Goal: Task Accomplishment & Management: Manage account settings

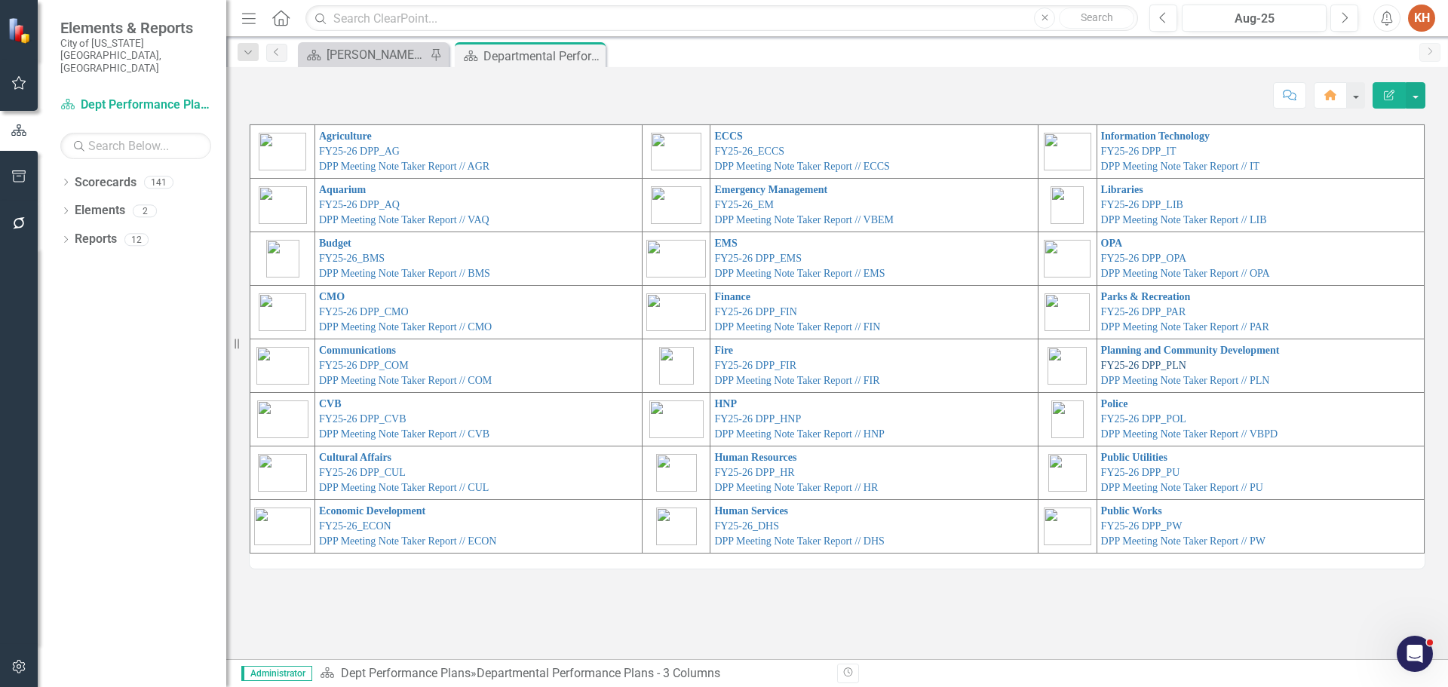
click at [1166, 363] on link "FY25-26 DPP_PLN" at bounding box center [1143, 365] width 85 height 11
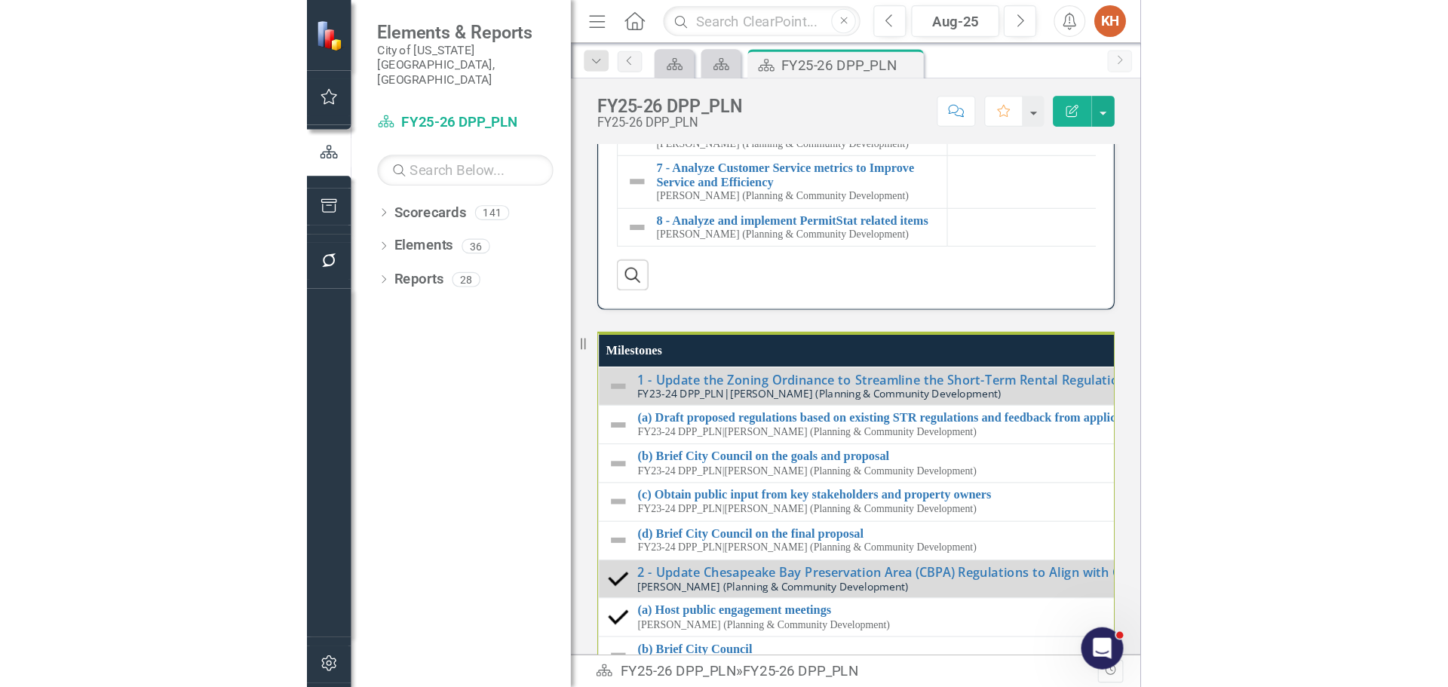
scroll to position [1765, 0]
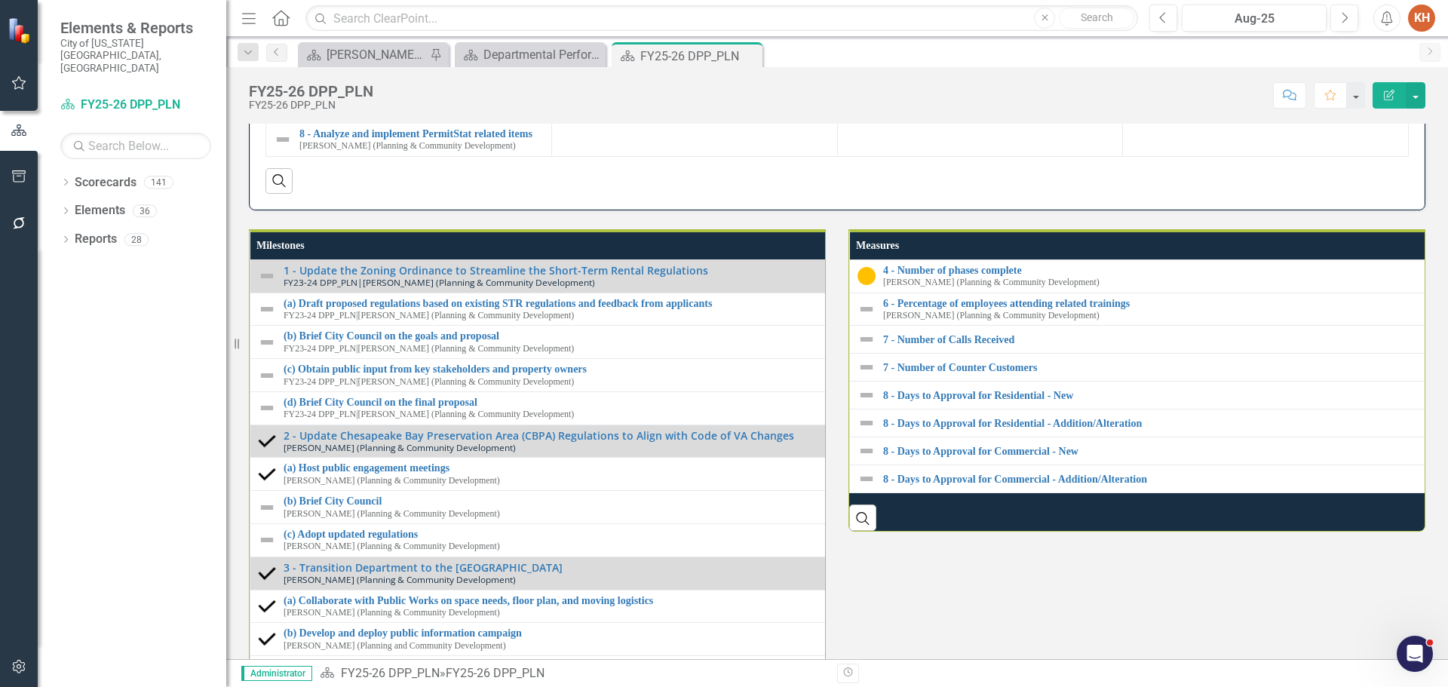
click at [363, 107] on link "7 - Analyze Customer Service metrics to Improve Service and Efficiency" at bounding box center [421, 95] width 244 height 23
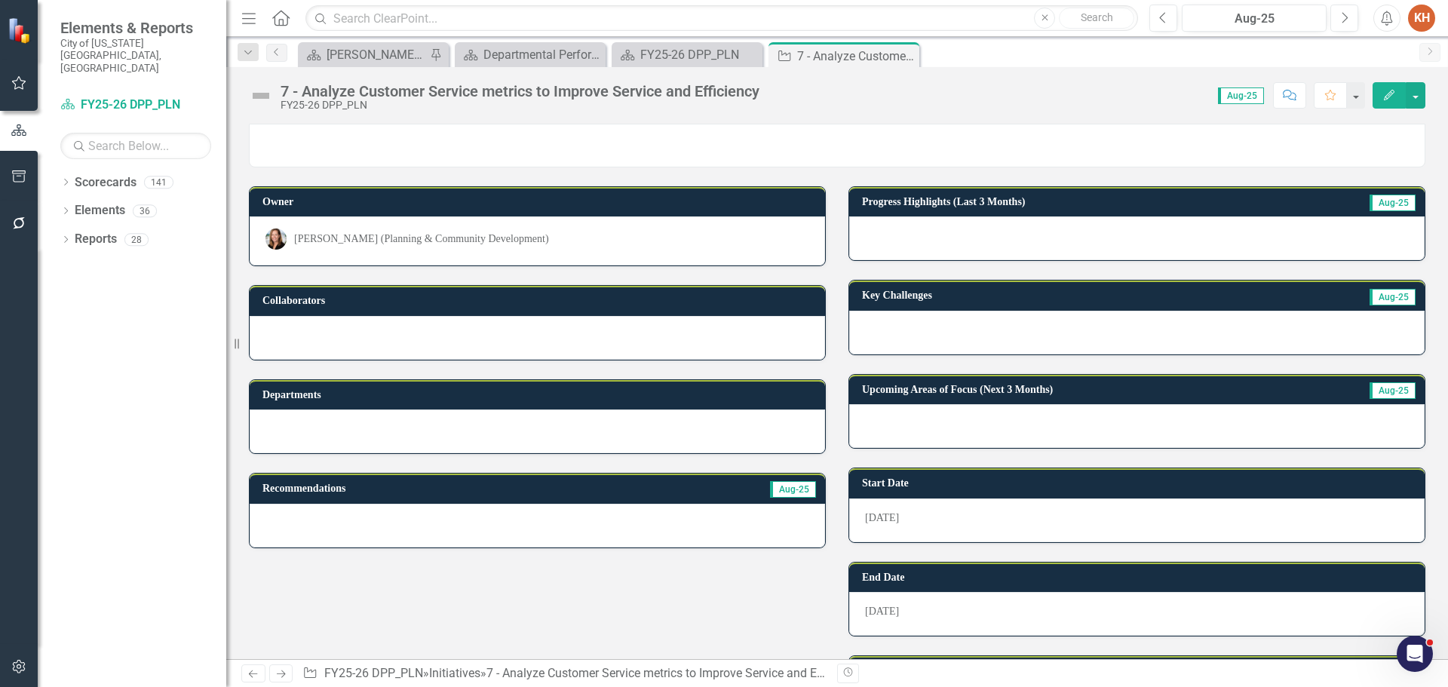
click at [439, 229] on div "[PERSON_NAME] (Planning & Community Development)" at bounding box center [537, 238] width 544 height 21
click at [440, 228] on div "[PERSON_NAME] (Planning & Community Development)" at bounding box center [537, 238] width 544 height 21
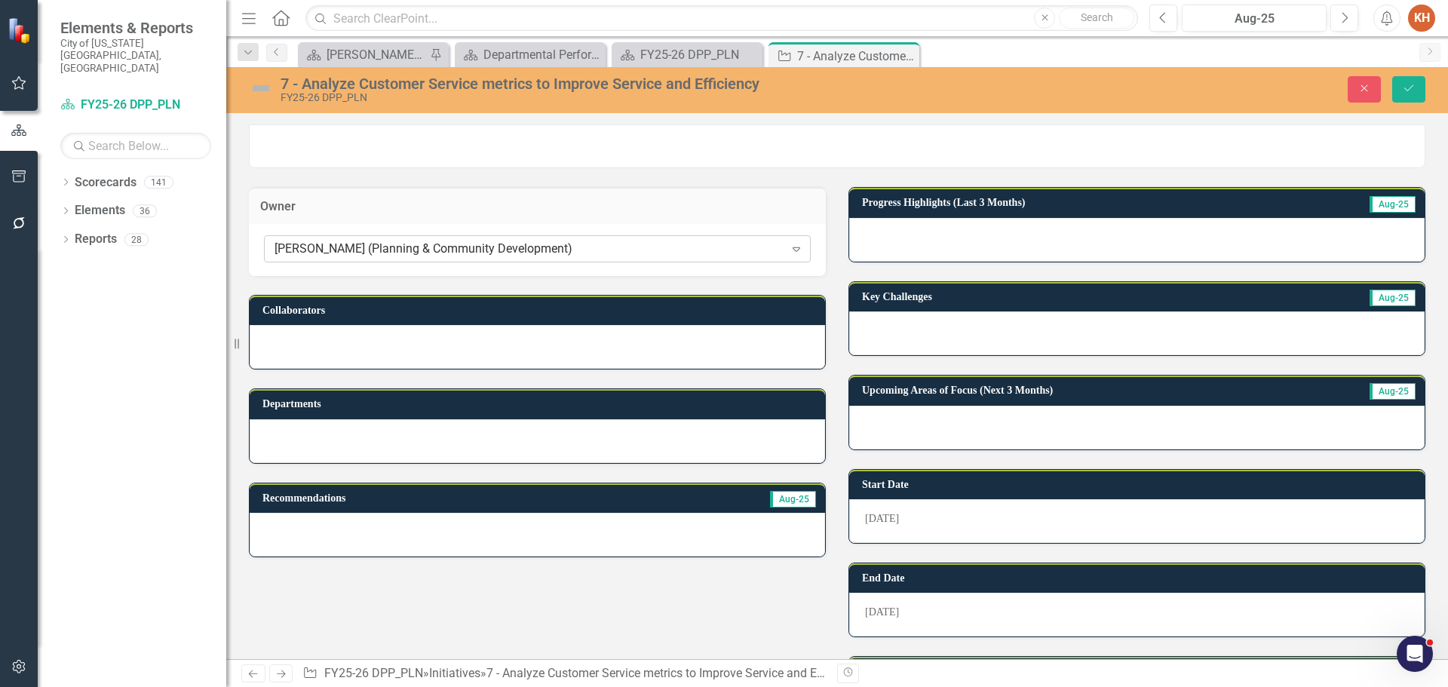
click at [452, 239] on div "[PERSON_NAME] (Planning & Community Development) Expand" at bounding box center [537, 248] width 547 height 27
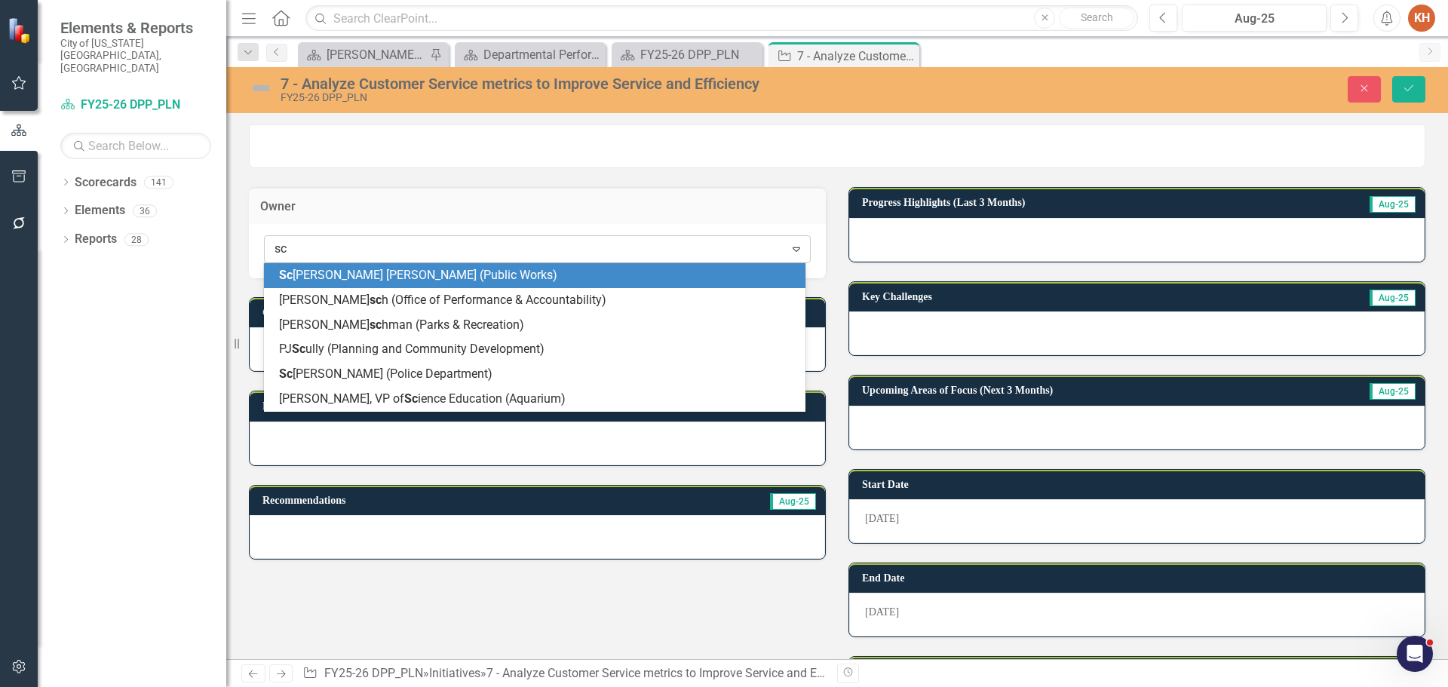
type input "scu"
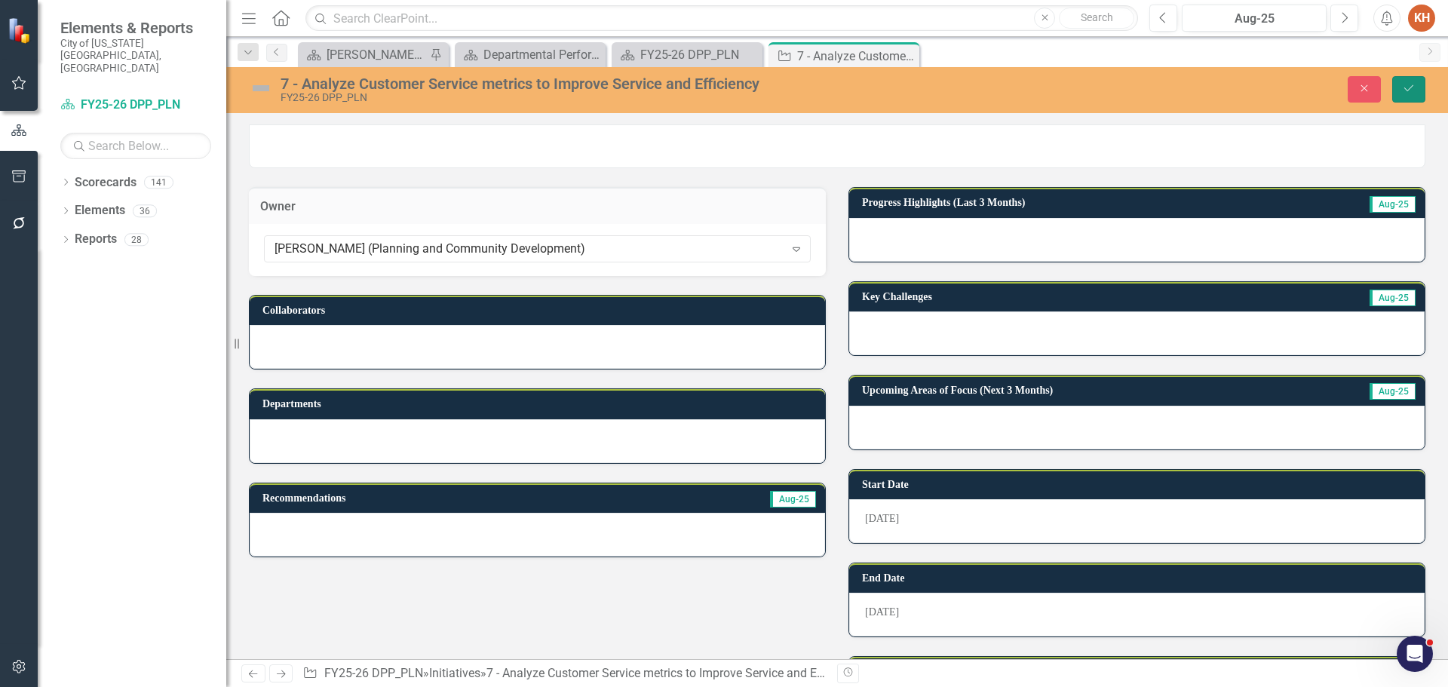
click at [1408, 79] on button "Save" at bounding box center [1408, 89] width 33 height 26
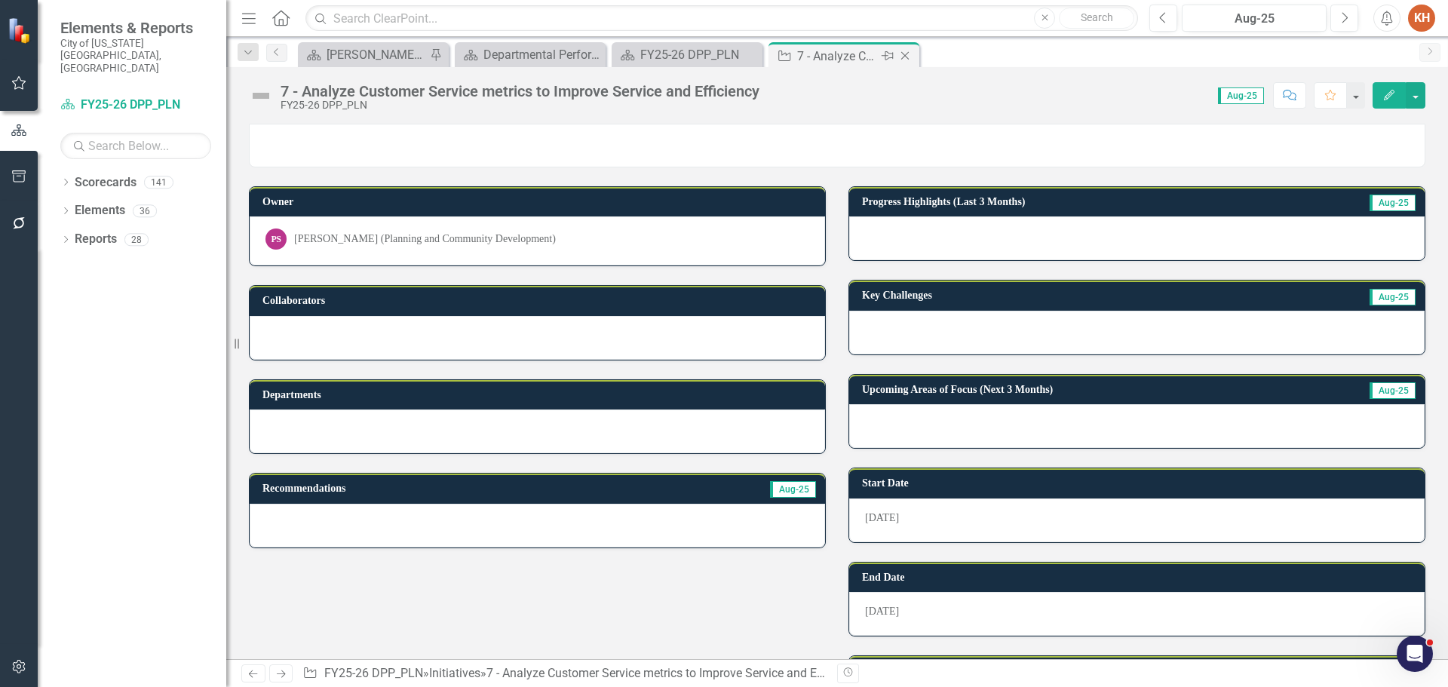
click at [906, 52] on icon "Close" at bounding box center [904, 56] width 15 height 12
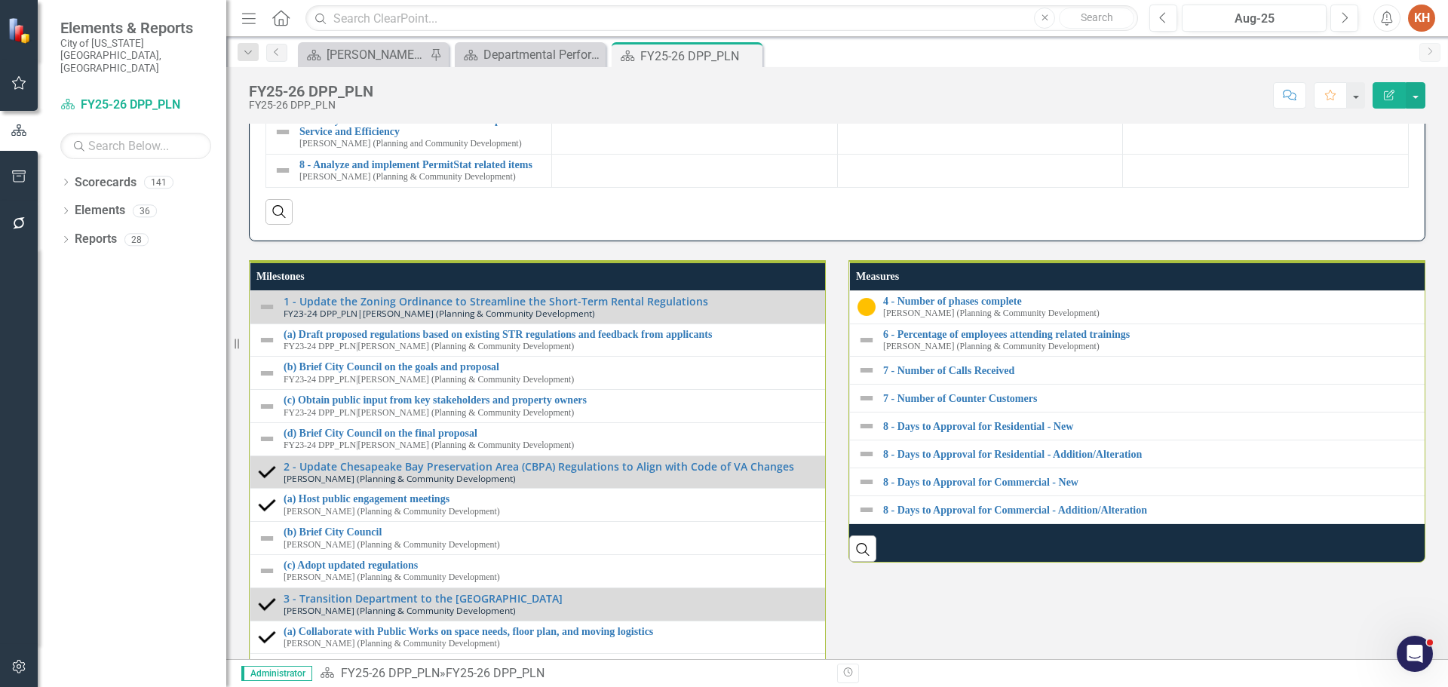
scroll to position [1810, 0]
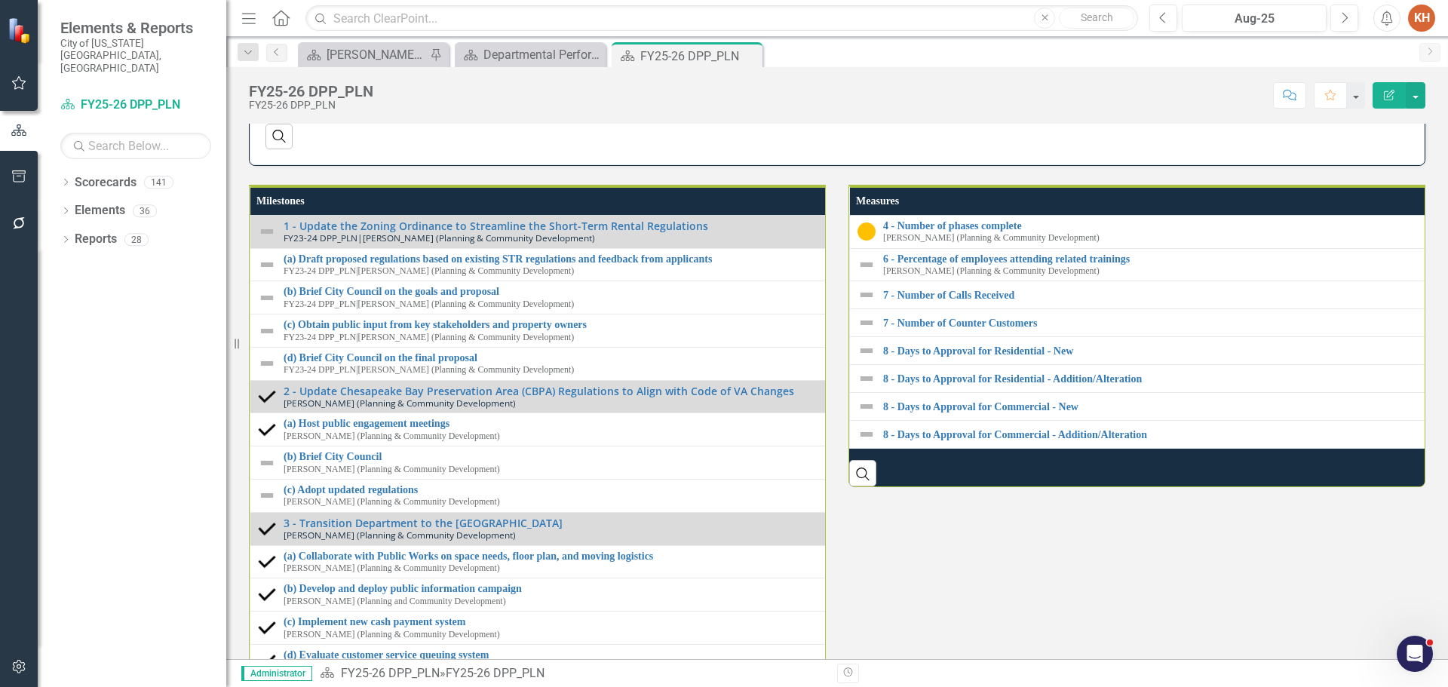
click at [380, 95] on link "8 - Analyze and implement PermitStat related items" at bounding box center [421, 89] width 244 height 11
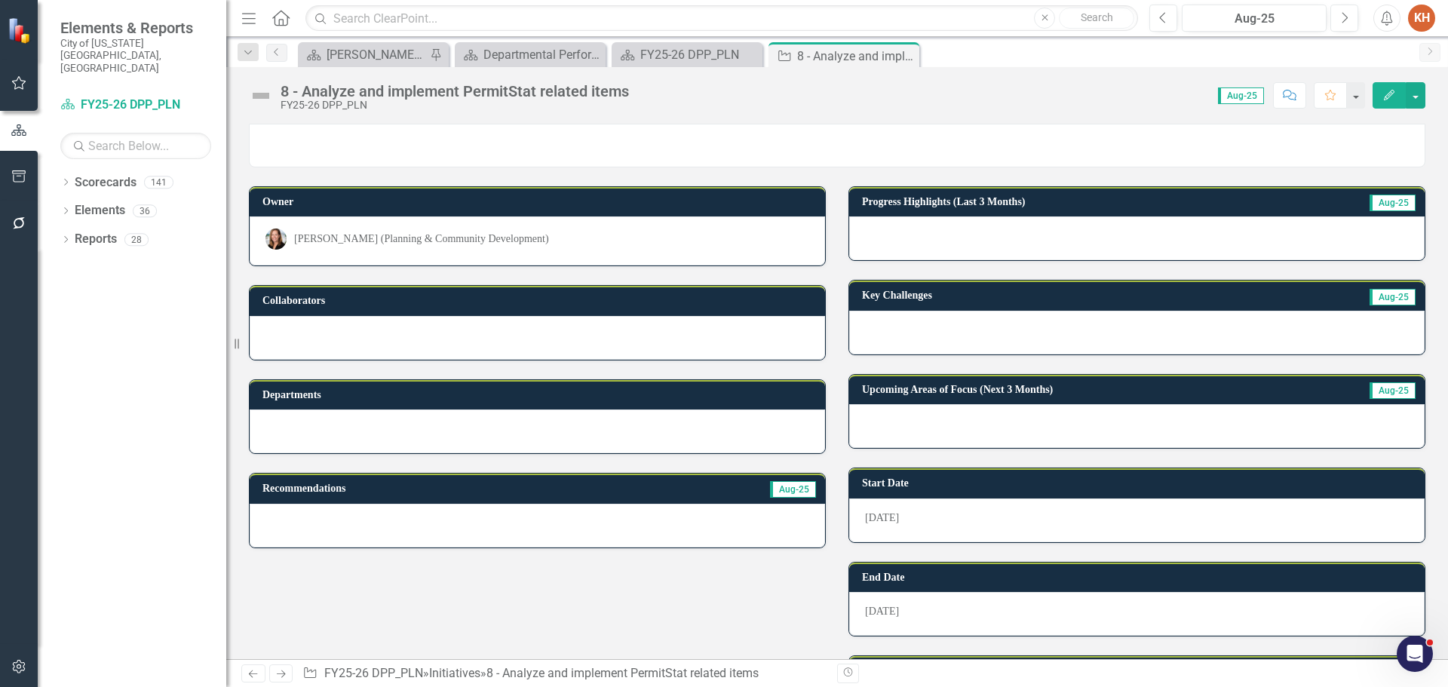
click at [497, 248] on div "[PERSON_NAME] (Planning & Community Development)" at bounding box center [537, 238] width 544 height 21
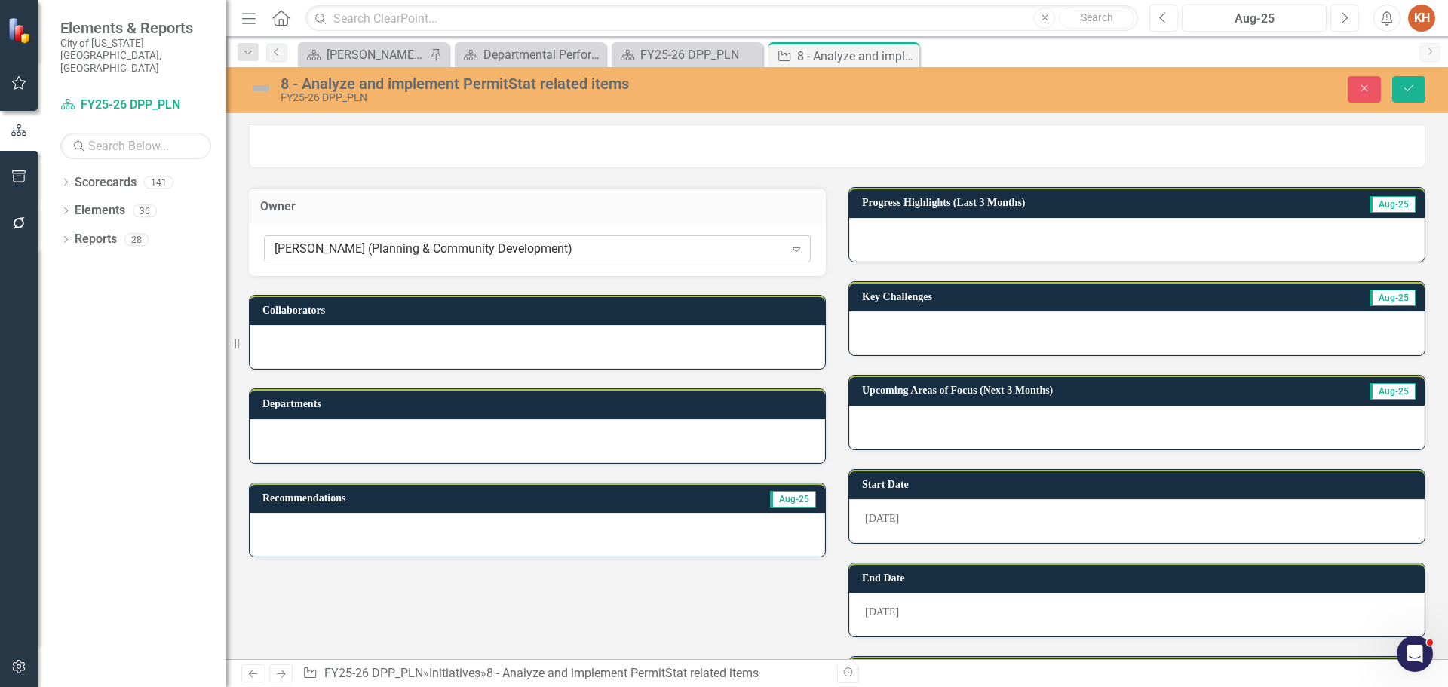
click at [523, 248] on div "[PERSON_NAME] (Planning & Community Development)" at bounding box center [529, 249] width 510 height 17
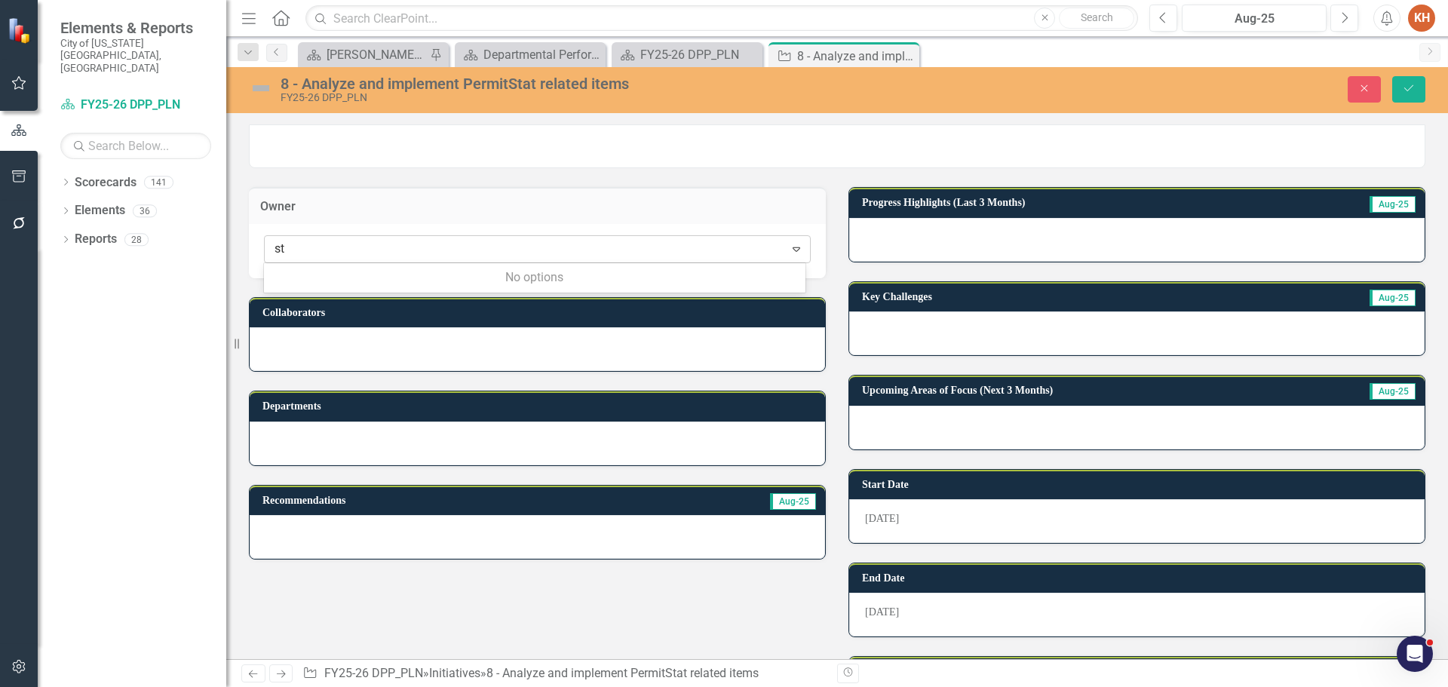
type input "s"
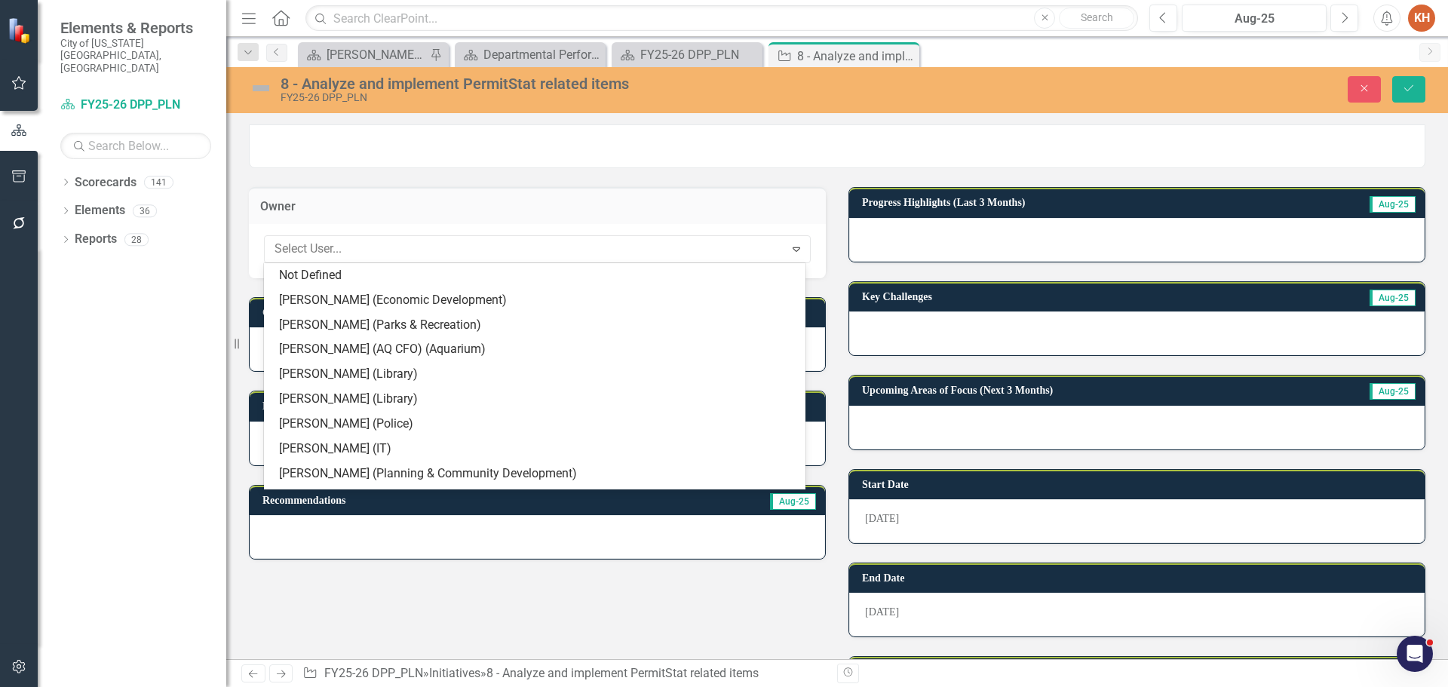
click at [1364, 109] on div "8 - Analyze and implement PermitStat related items FY25-26 DPP_PLN Close Save" at bounding box center [836, 90] width 1221 height 46
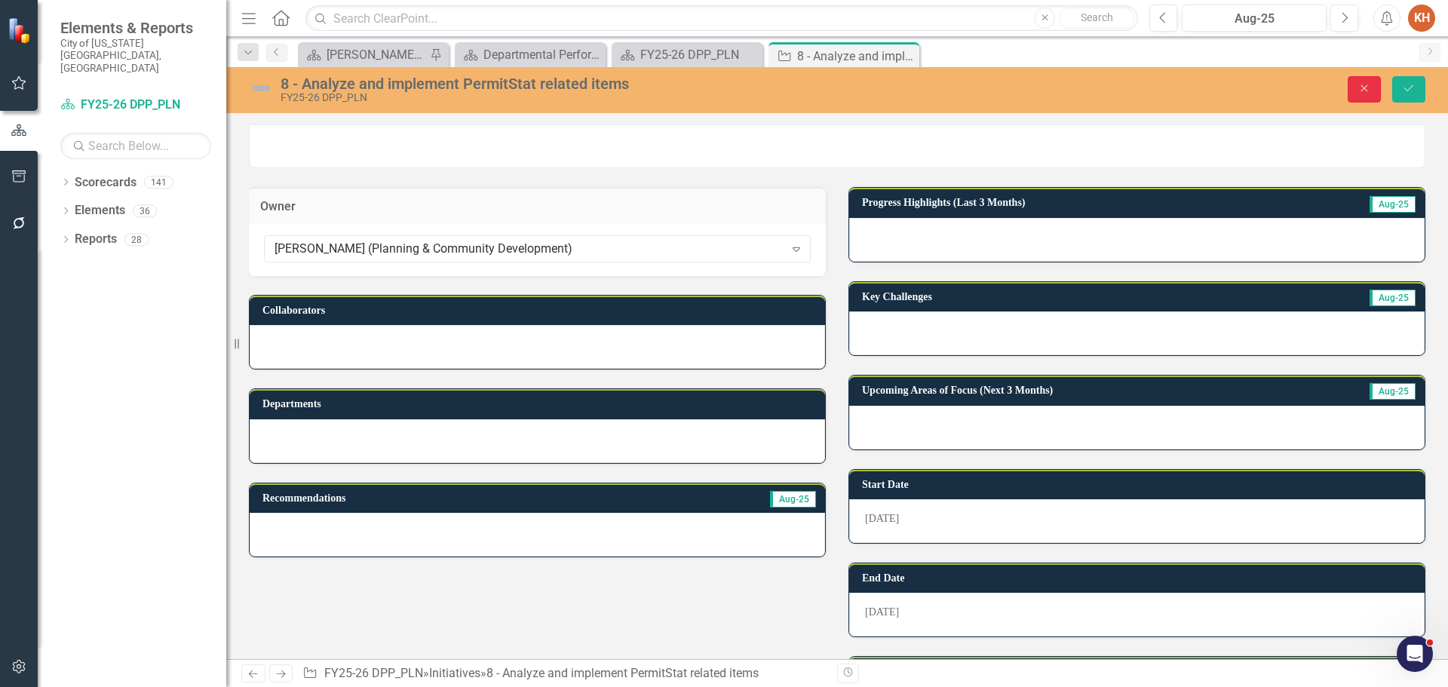
click at [1365, 95] on button "Close" at bounding box center [1363, 89] width 33 height 26
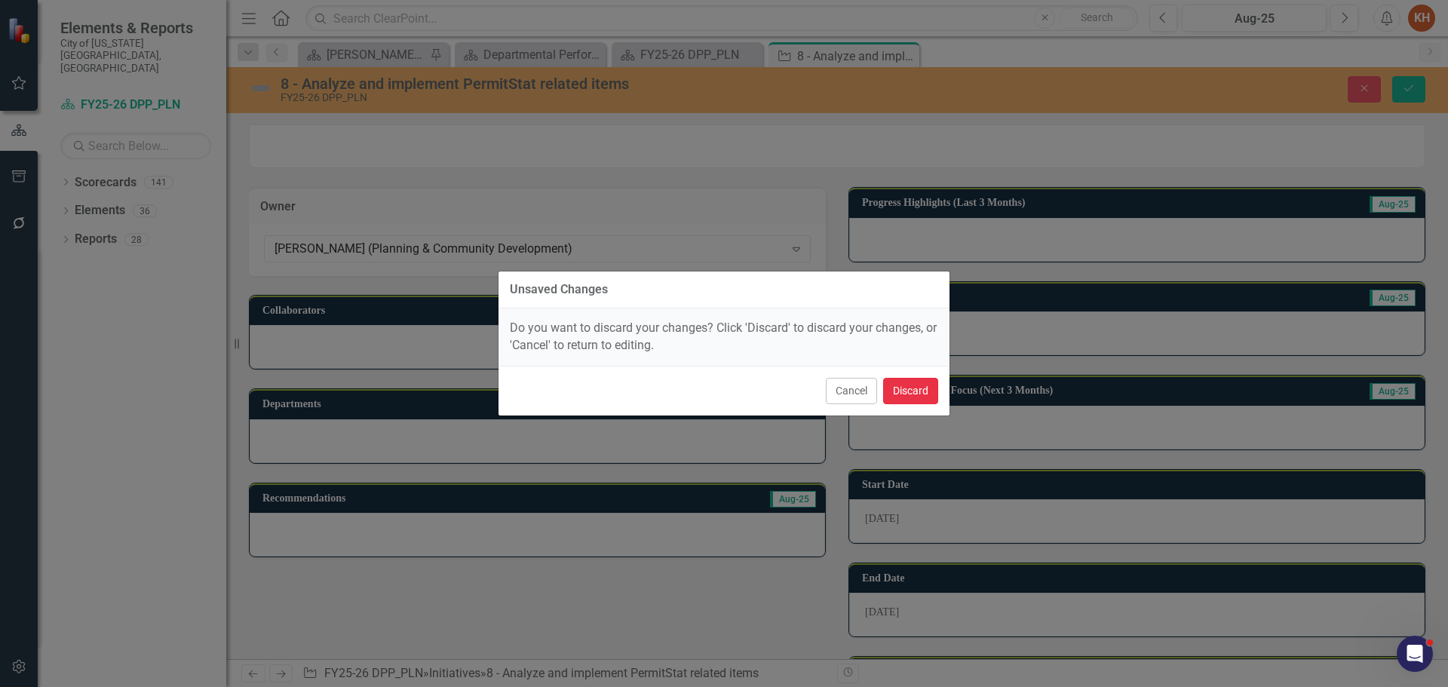
click at [916, 389] on button "Discard" at bounding box center [910, 391] width 55 height 26
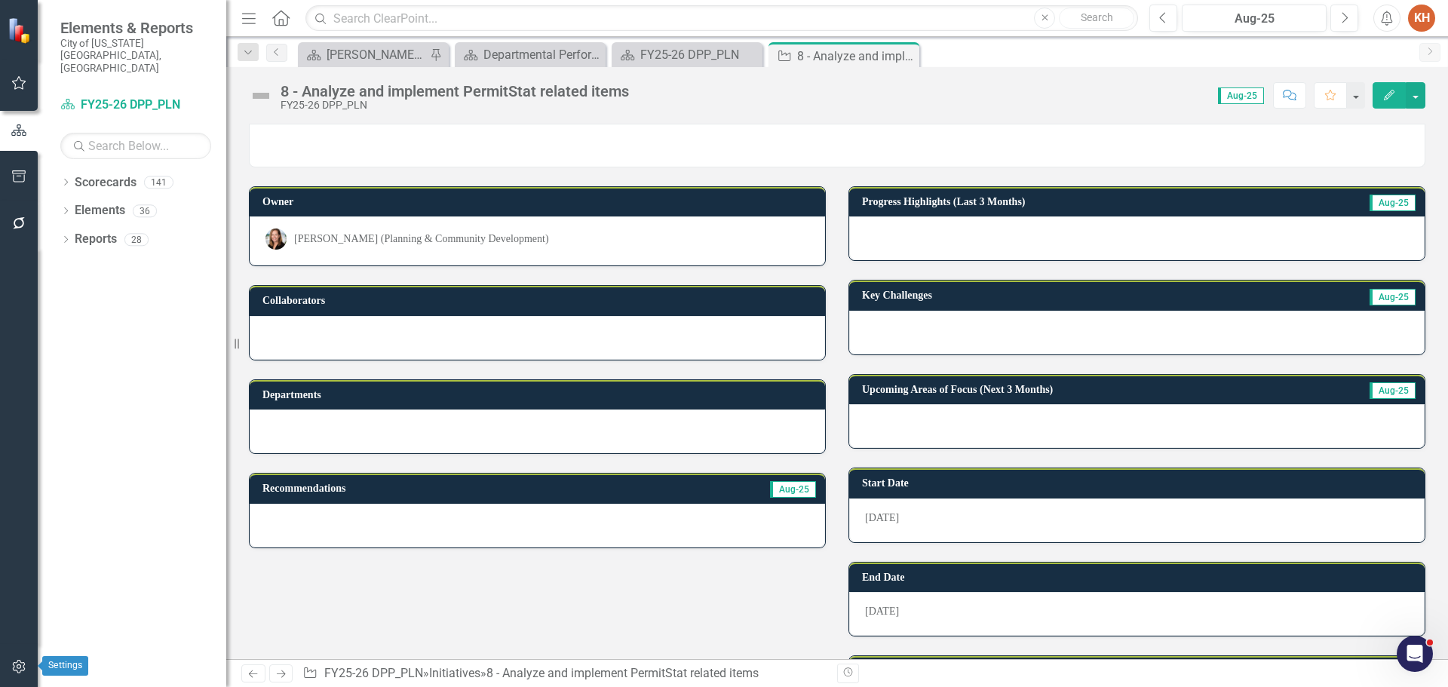
click at [20, 661] on icon "button" at bounding box center [18, 667] width 13 height 14
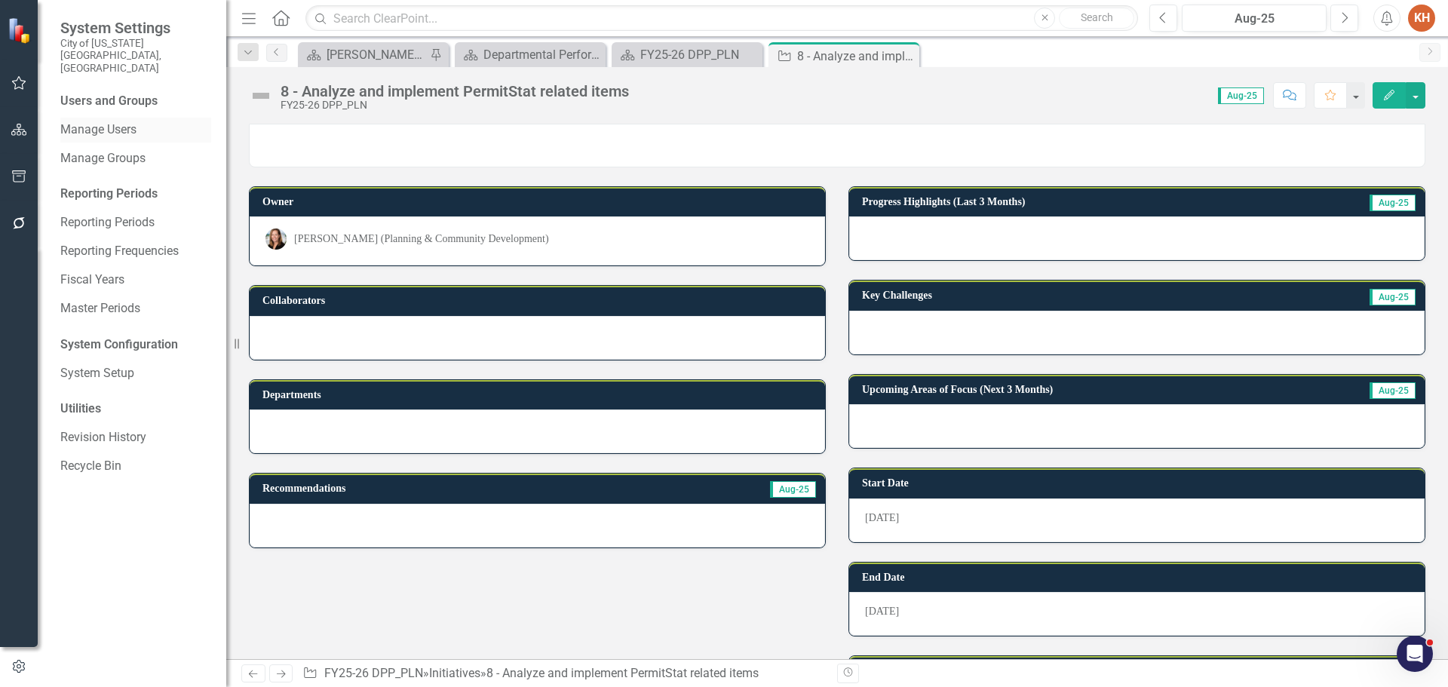
click at [123, 118] on div "Manage Users" at bounding box center [135, 130] width 151 height 25
click at [129, 121] on link "Manage Users" at bounding box center [135, 129] width 151 height 17
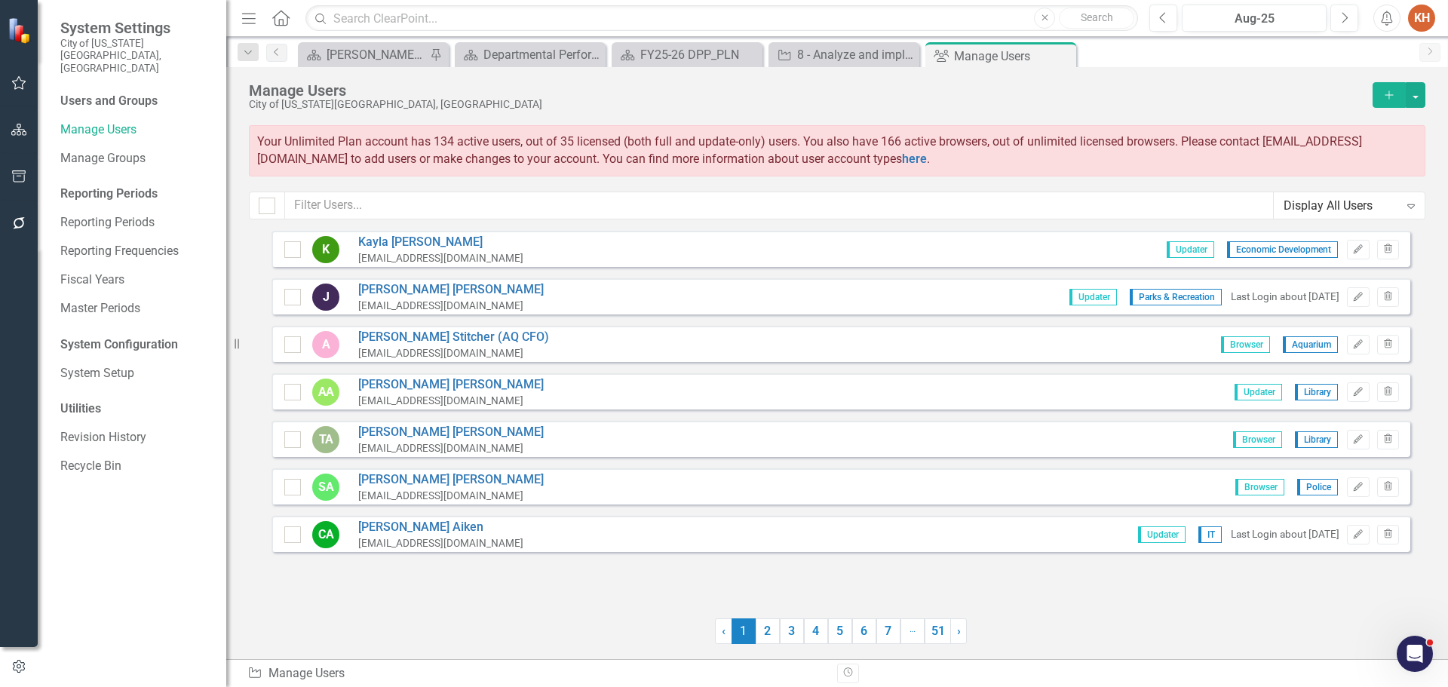
click at [1381, 93] on button "Add" at bounding box center [1388, 95] width 33 height 26
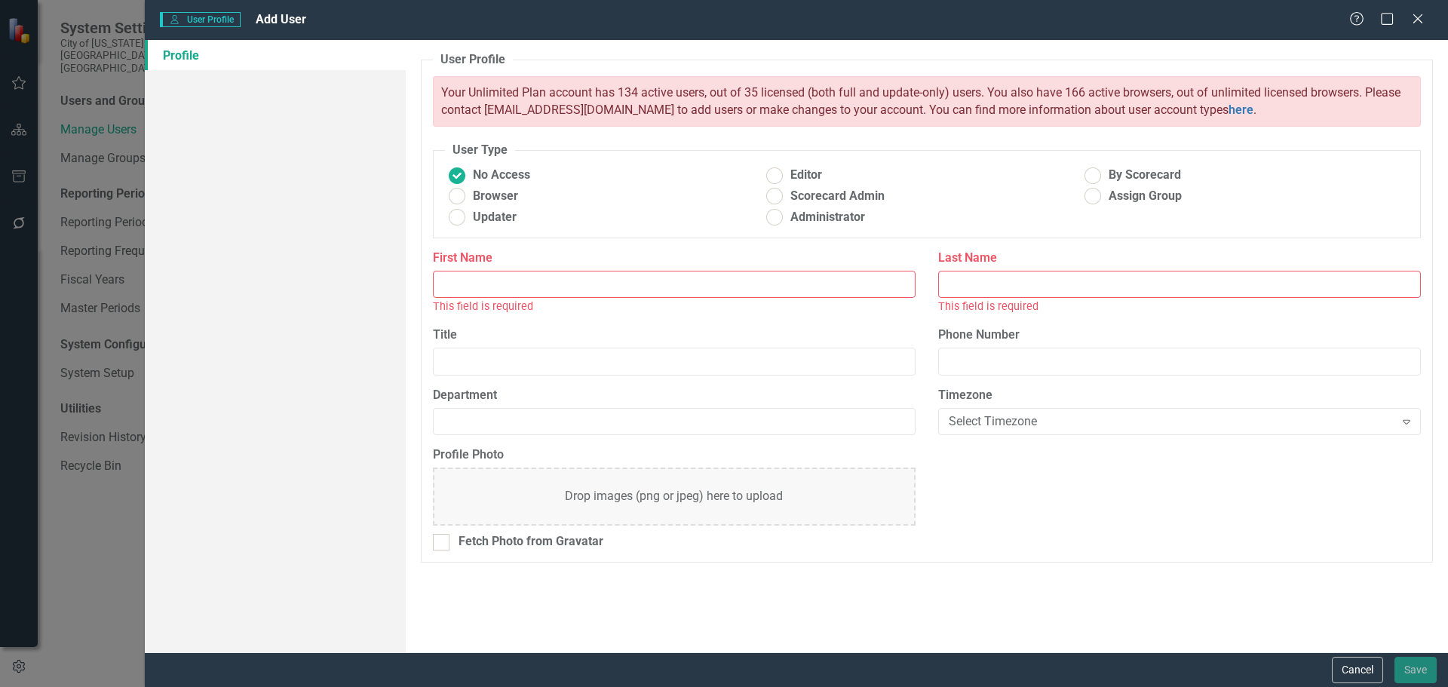
click at [644, 281] on input "First Name" at bounding box center [674, 285] width 483 height 28
type input "[PERSON_NAME]"
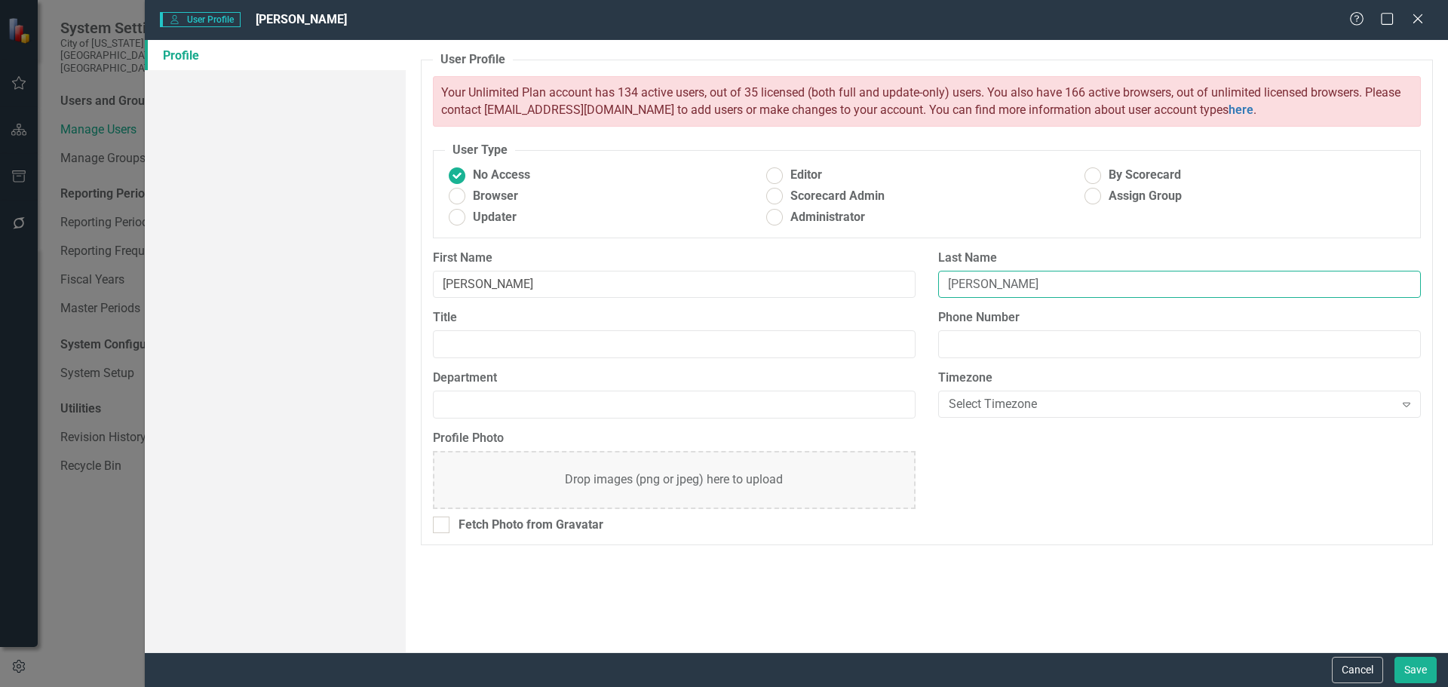
type input "[PERSON_NAME]"
type input "Planning and Community Development"
click at [1404, 652] on div "Cancel Save" at bounding box center [796, 669] width 1303 height 35
click at [1413, 678] on button "Save" at bounding box center [1415, 670] width 42 height 26
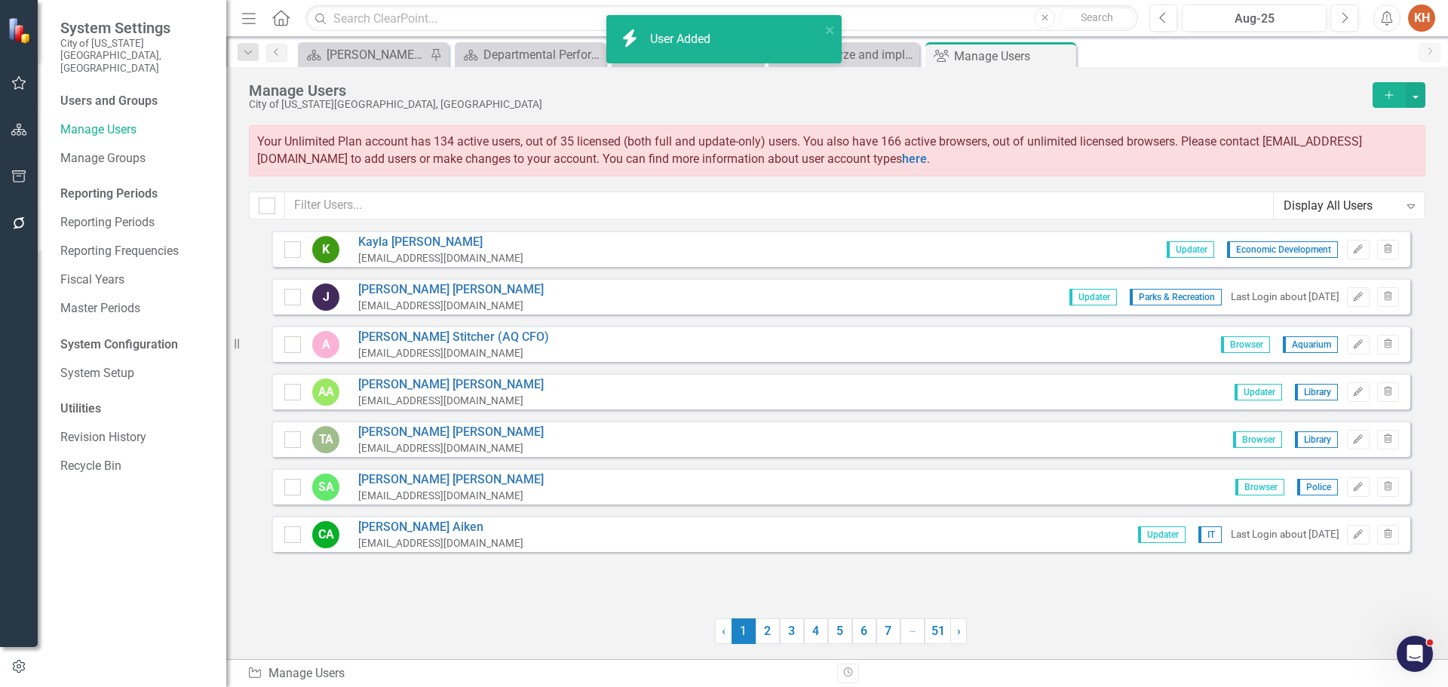
drag, startPoint x: 1060, startPoint y: 57, endPoint x: 953, endPoint y: 45, distance: 107.7
click at [0, 0] on icon at bounding box center [0, 0] width 0 height 0
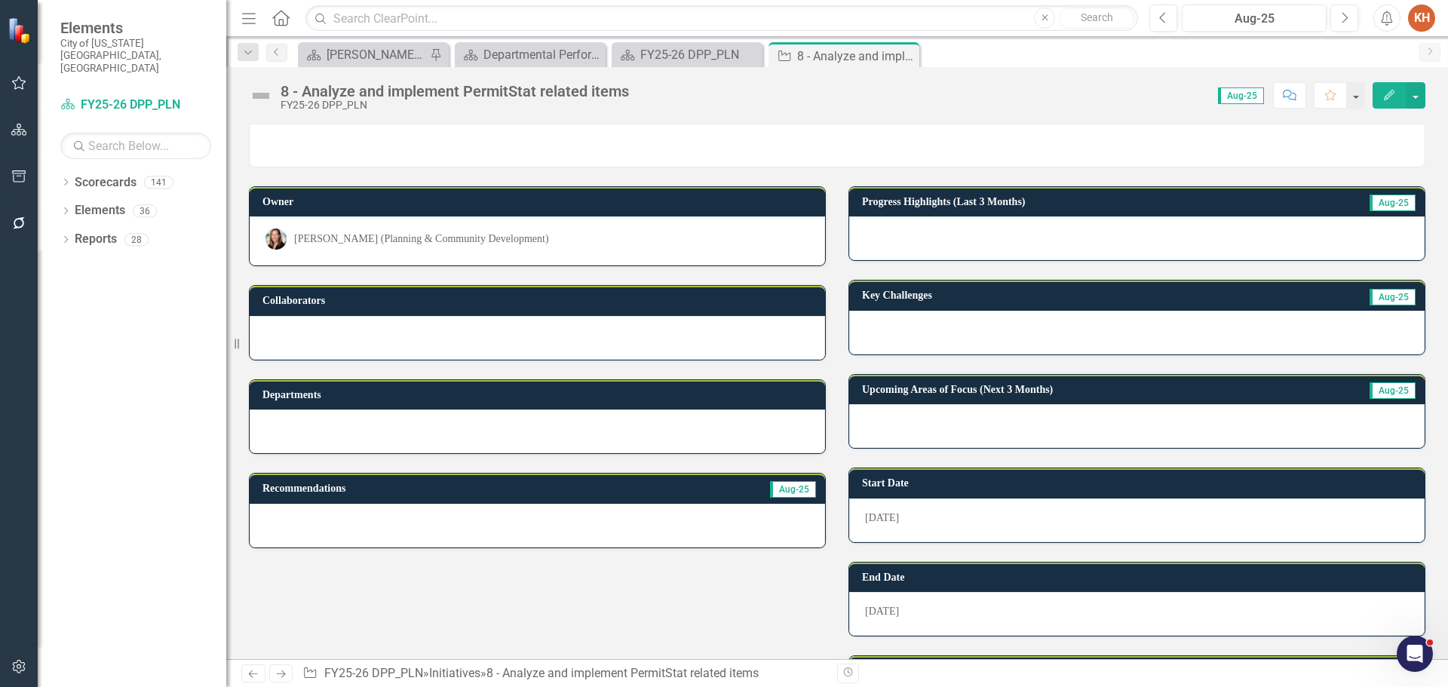
click at [555, 244] on div "[PERSON_NAME] (Planning & Community Development)" at bounding box center [537, 238] width 544 height 21
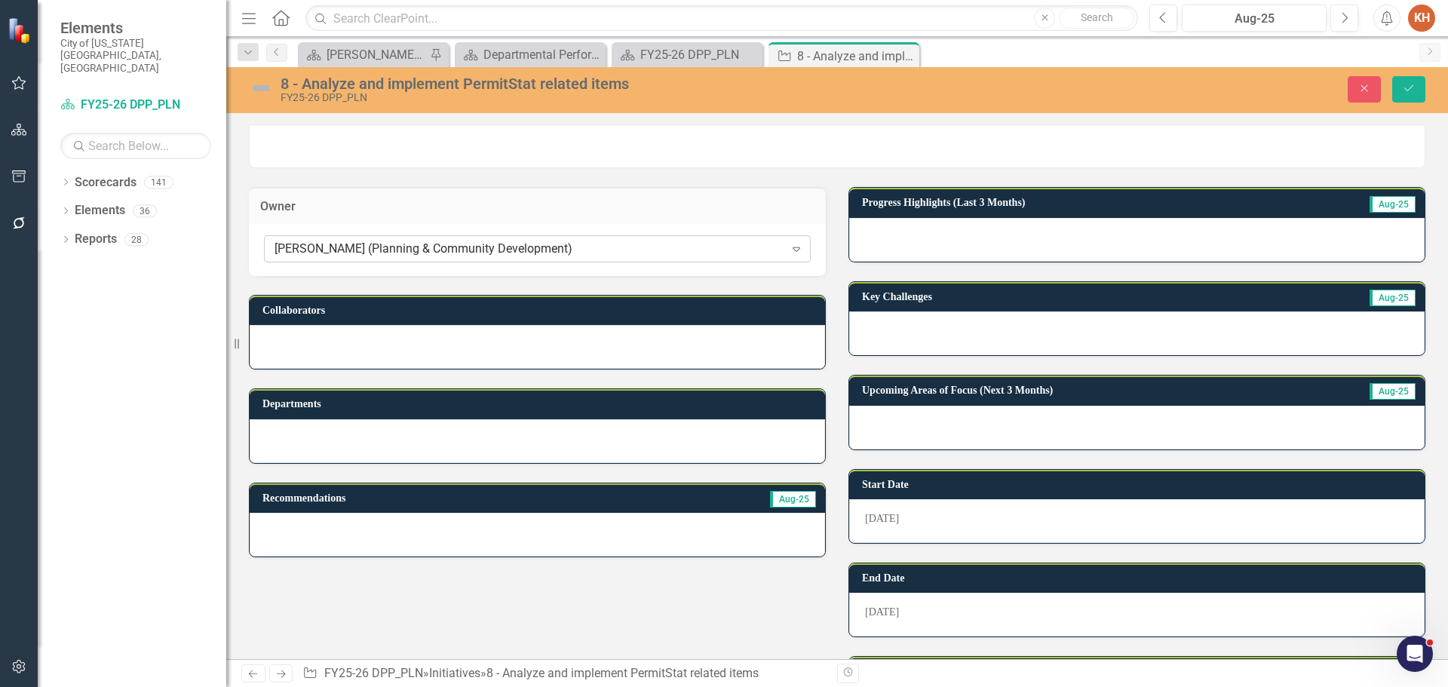
click at [530, 249] on div "[PERSON_NAME] (Planning & Community Development)" at bounding box center [529, 249] width 510 height 17
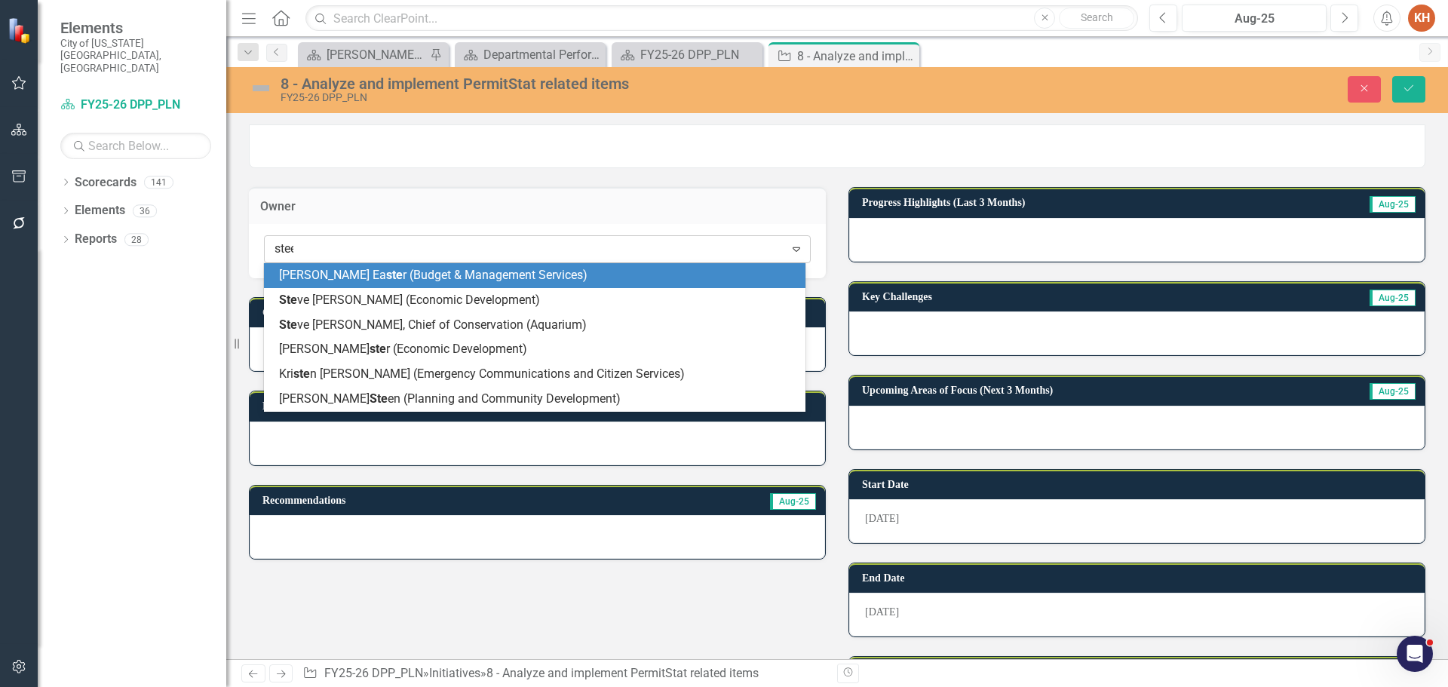
type input "[PERSON_NAME]"
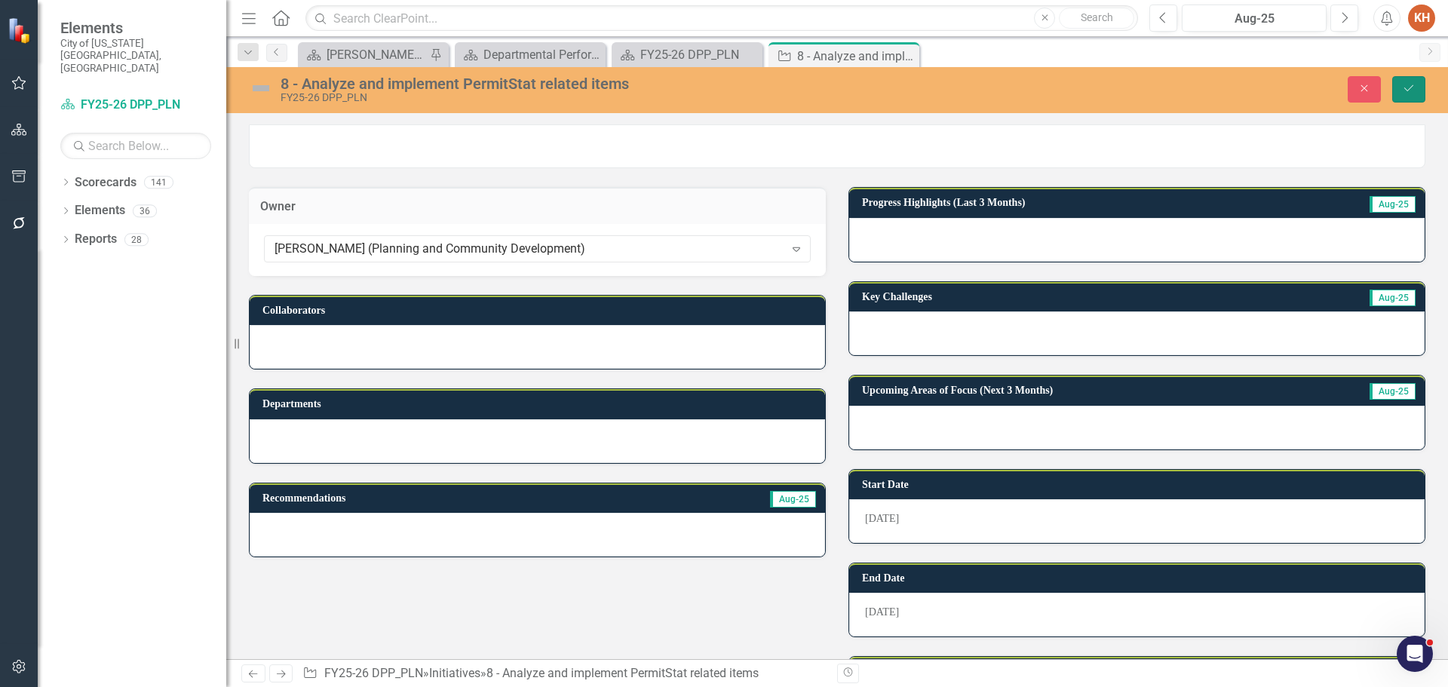
click at [1408, 87] on icon "Save" at bounding box center [1409, 88] width 14 height 11
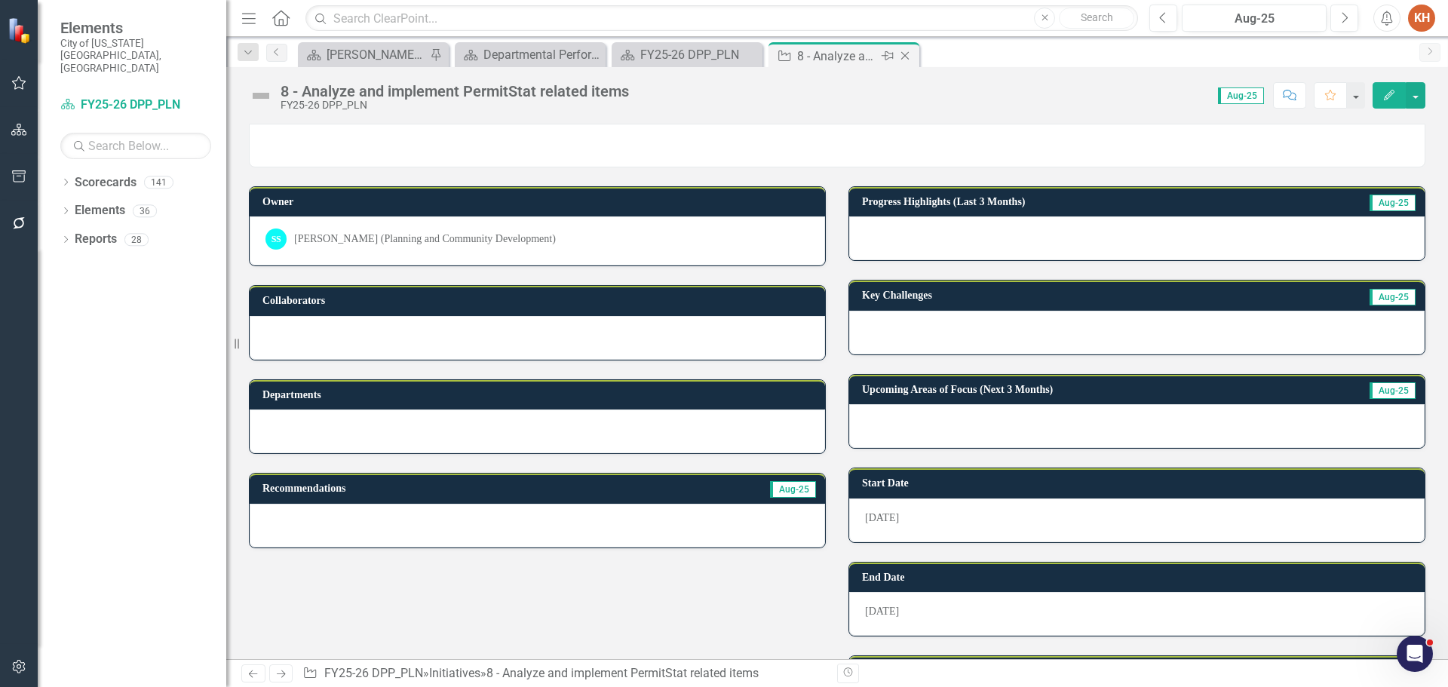
click at [907, 59] on icon "Close" at bounding box center [904, 56] width 15 height 12
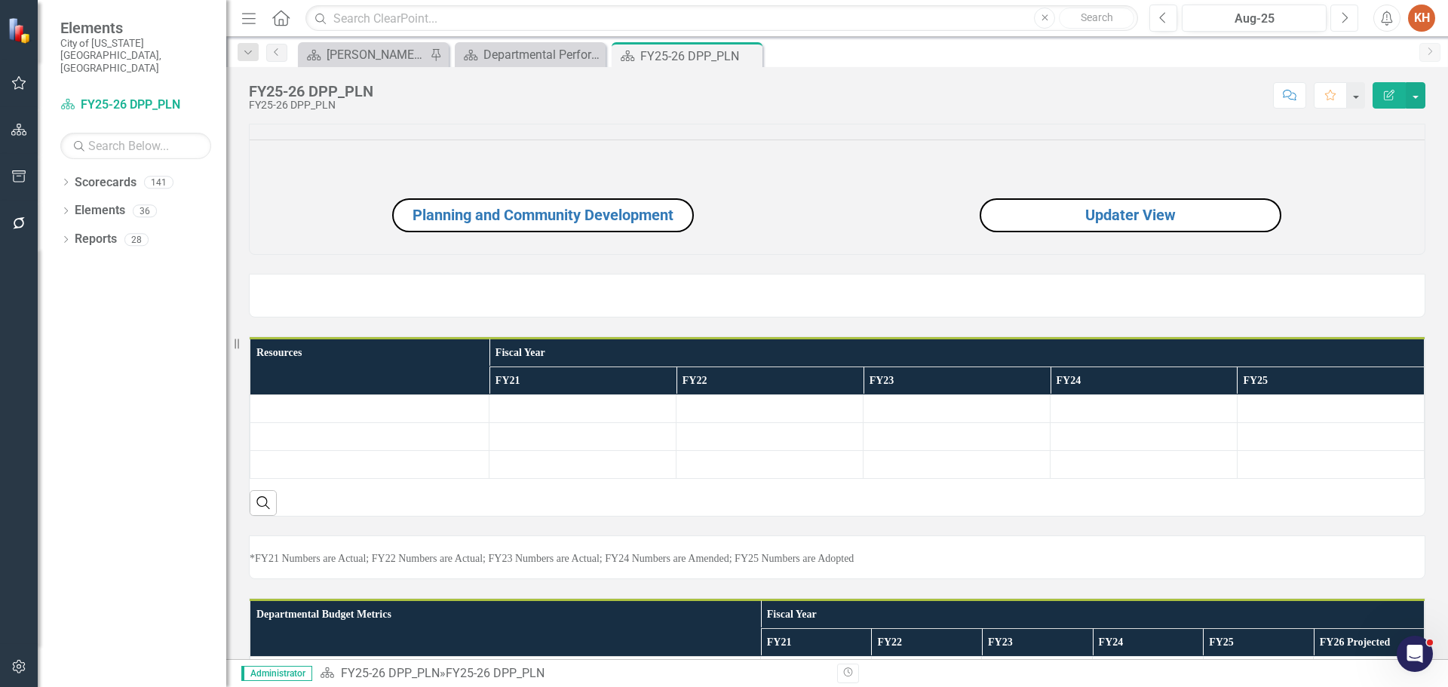
click at [1349, 19] on button "Next" at bounding box center [1344, 18] width 28 height 27
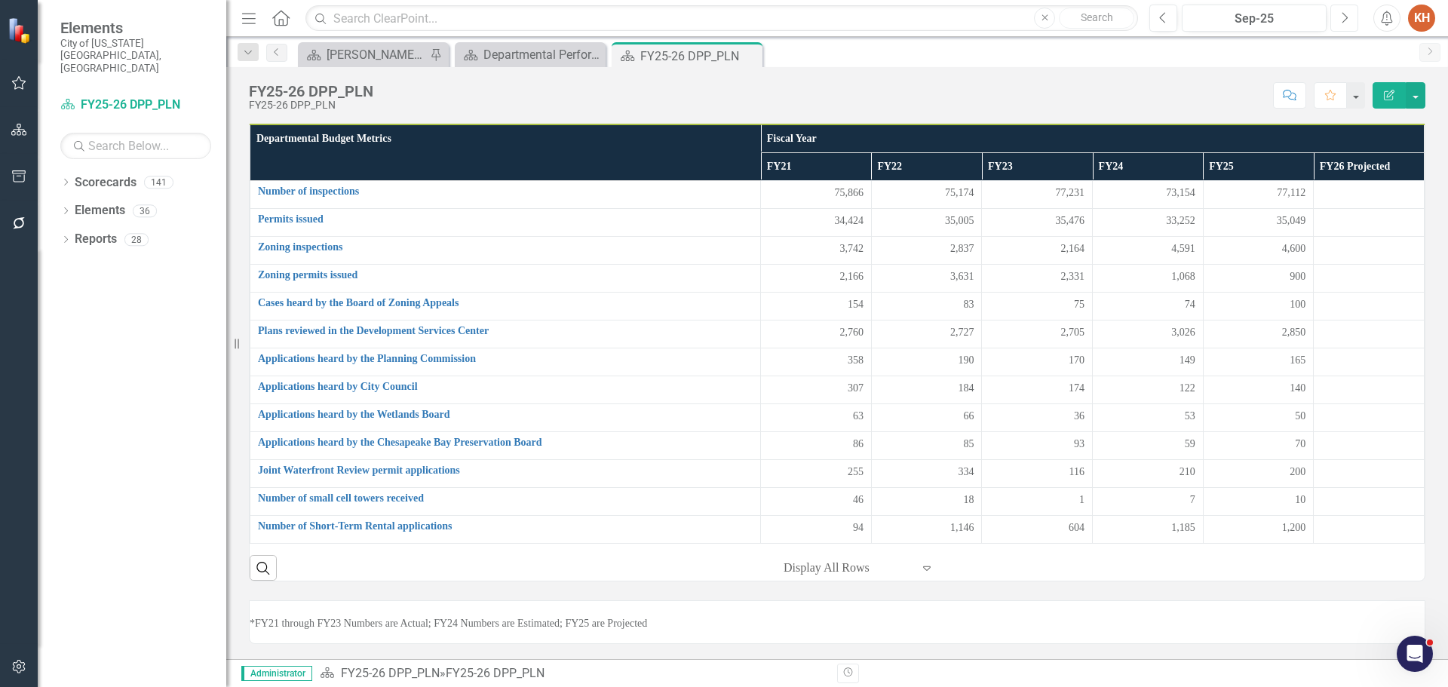
scroll to position [400, 0]
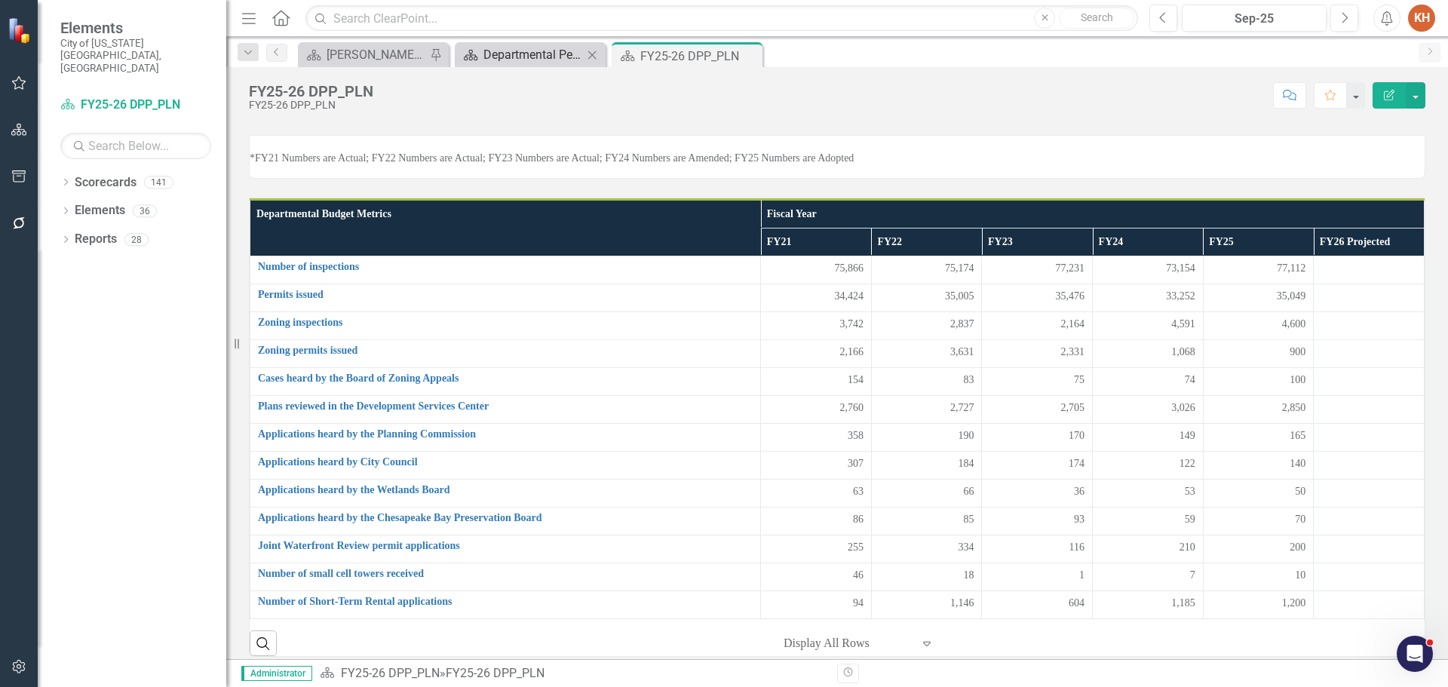
click at [523, 58] on div "Departmental Performance Plans - 3 Columns" at bounding box center [533, 54] width 100 height 19
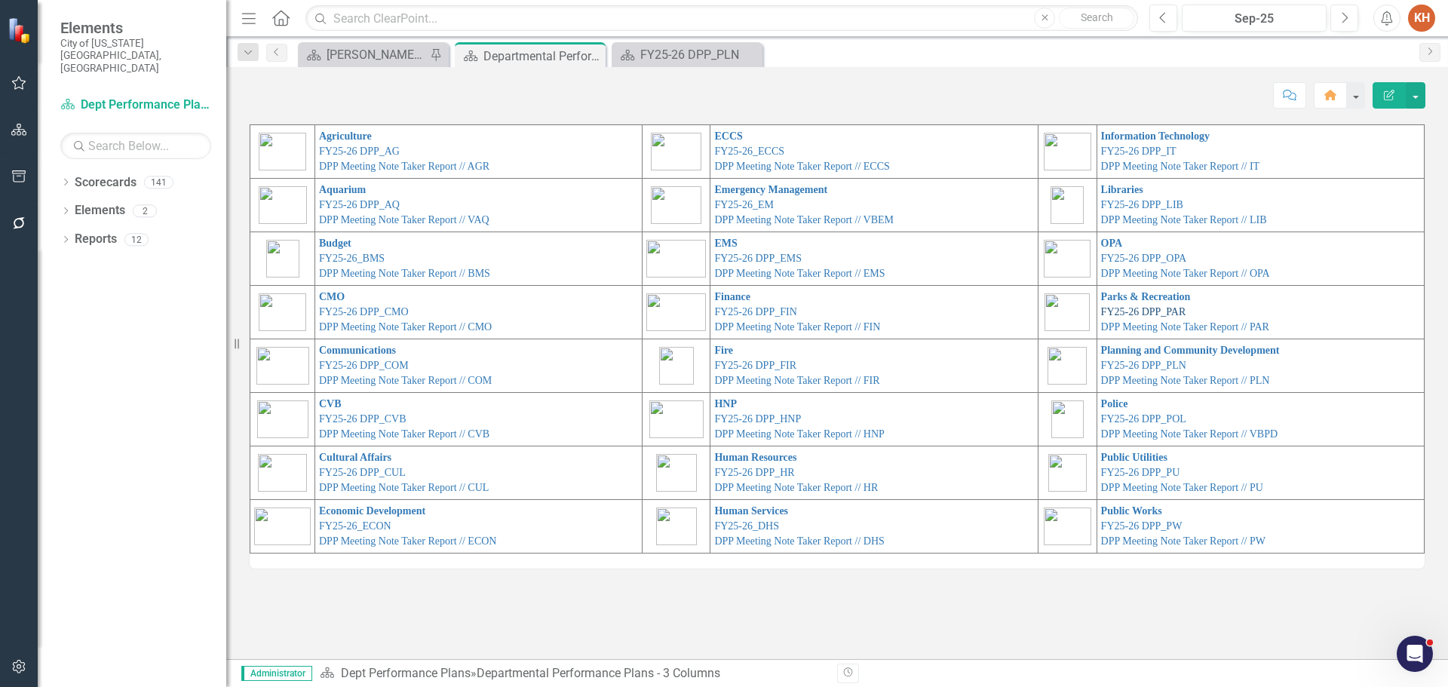
click at [1111, 308] on link "FY25-26 DPP_PAR" at bounding box center [1143, 311] width 85 height 11
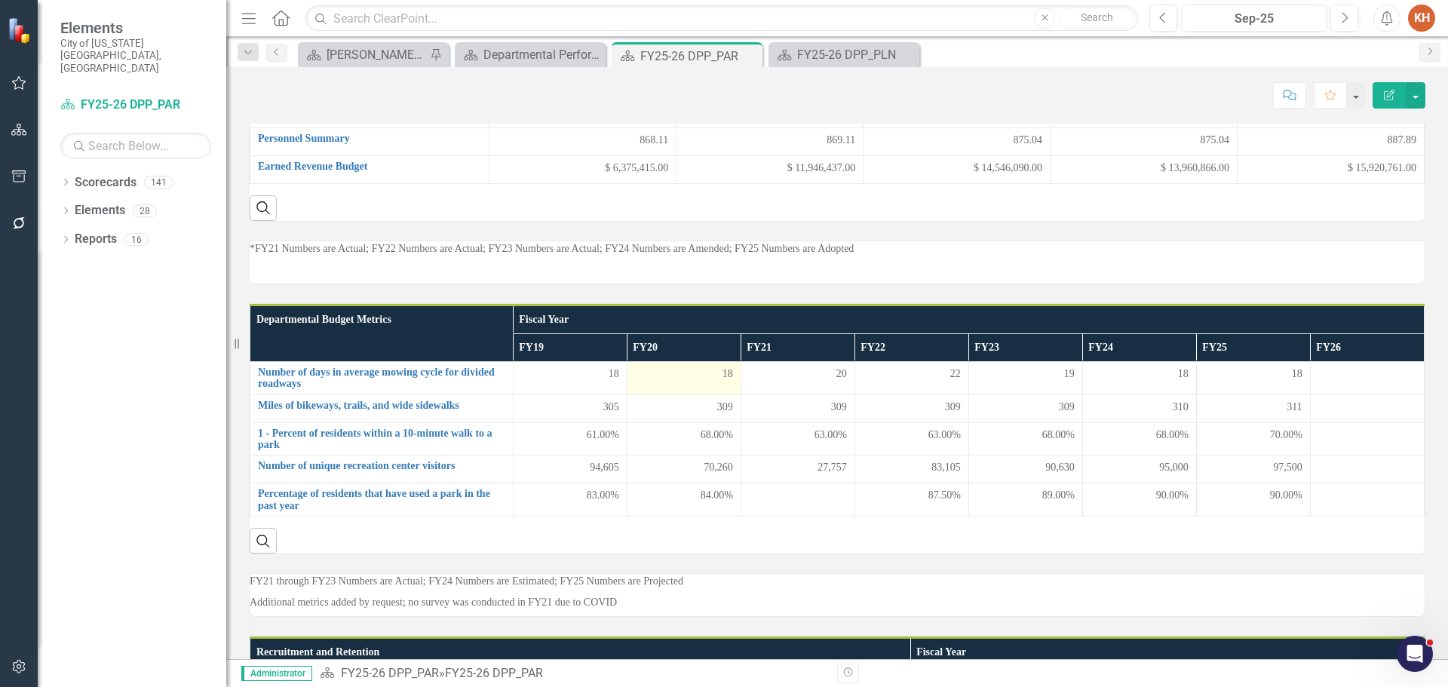
scroll to position [452, 0]
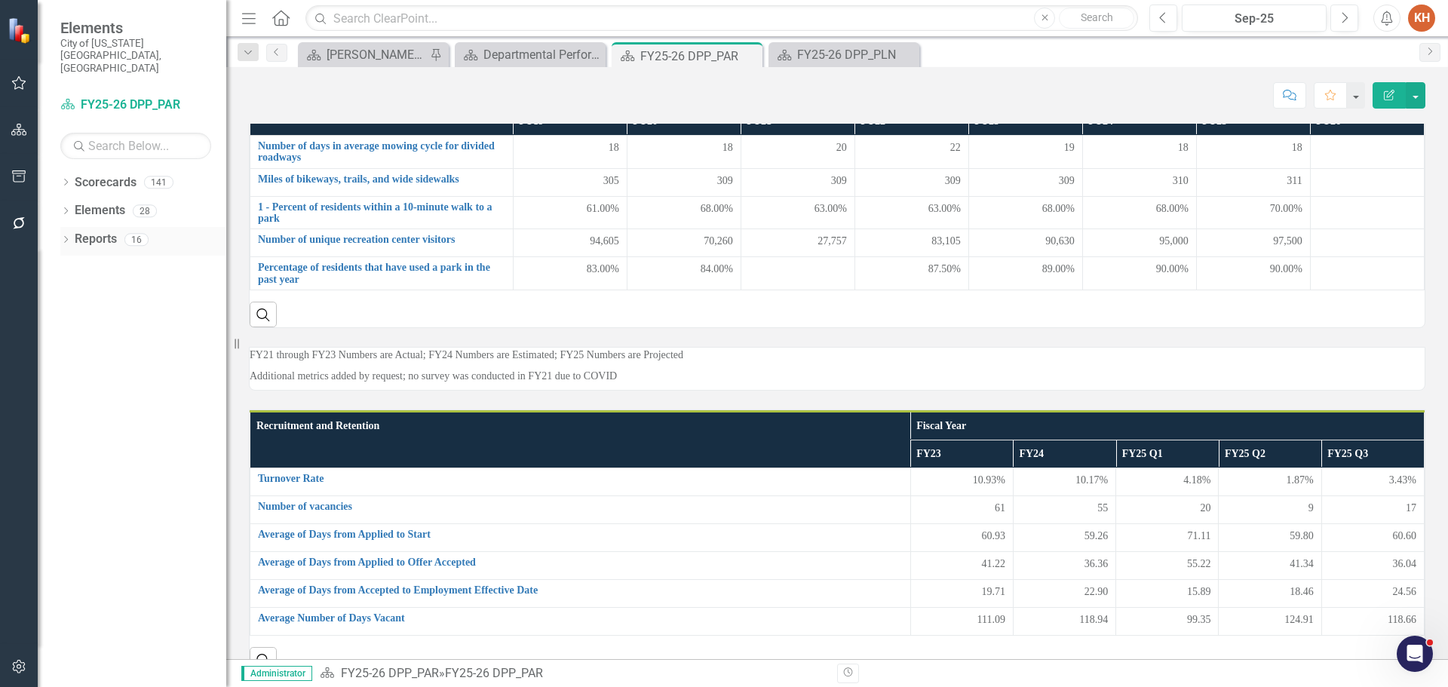
click at [87, 231] on link "Reports" at bounding box center [96, 239] width 42 height 17
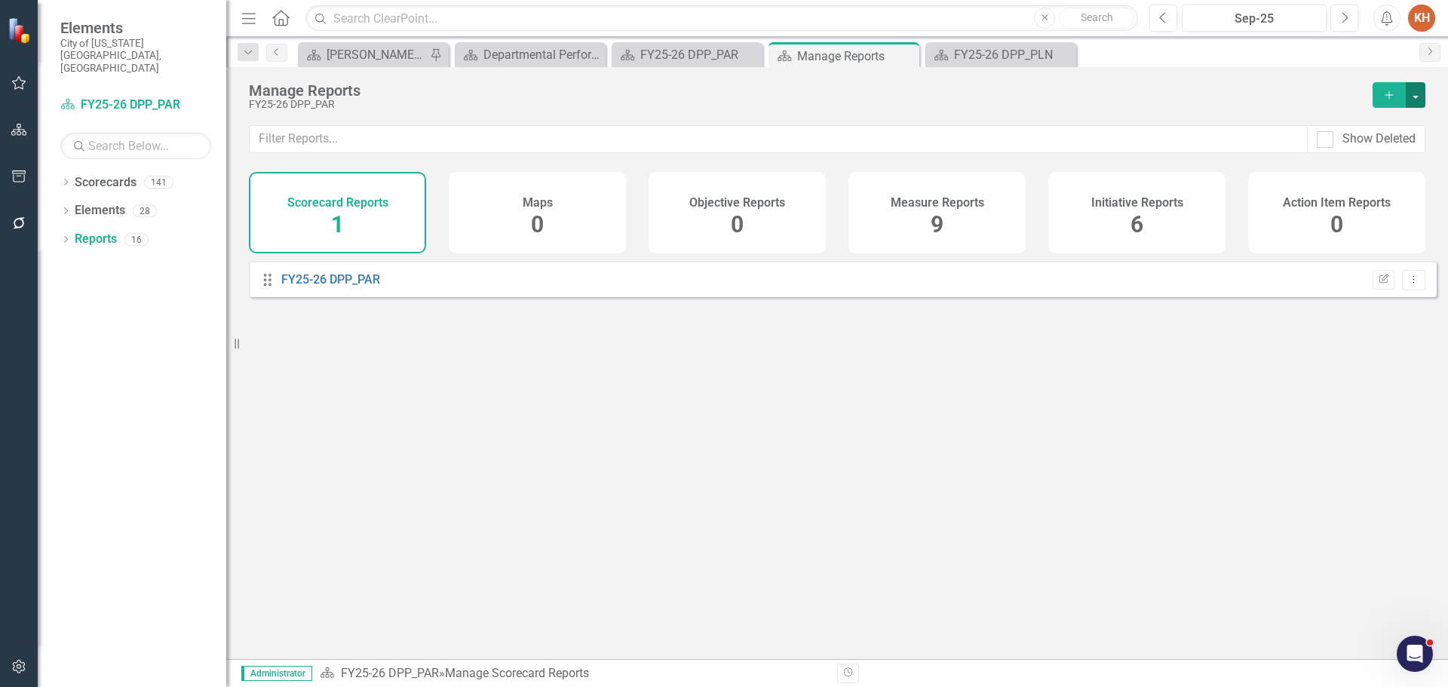
click at [1412, 104] on button "button" at bounding box center [1415, 95] width 20 height 26
click at [741, 438] on div "Drag FY25-26 DPP_PAR Edit Report Dropdown Menu" at bounding box center [836, 454] width 1221 height 387
click at [929, 211] on div "Measure Reports 9" at bounding box center [936, 212] width 177 height 81
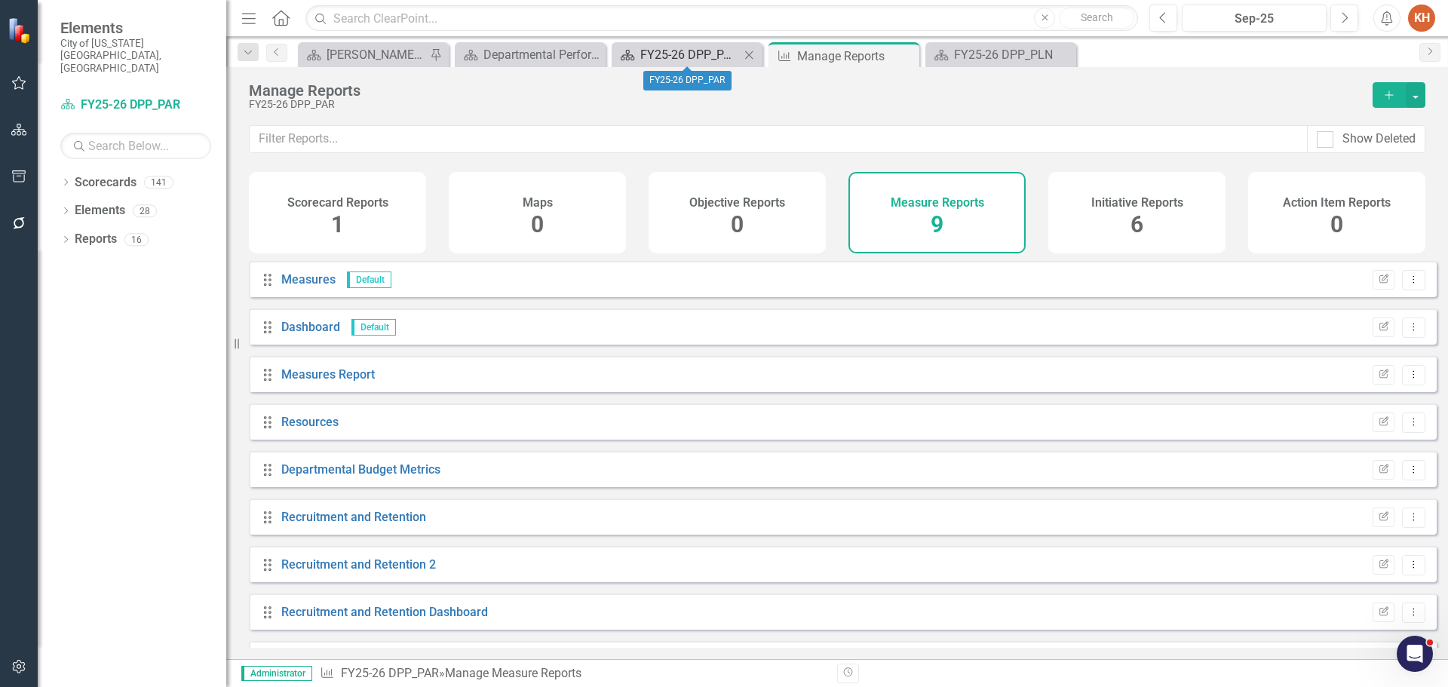
click at [679, 46] on div "FY25-26 DPP_PAR" at bounding box center [690, 54] width 100 height 19
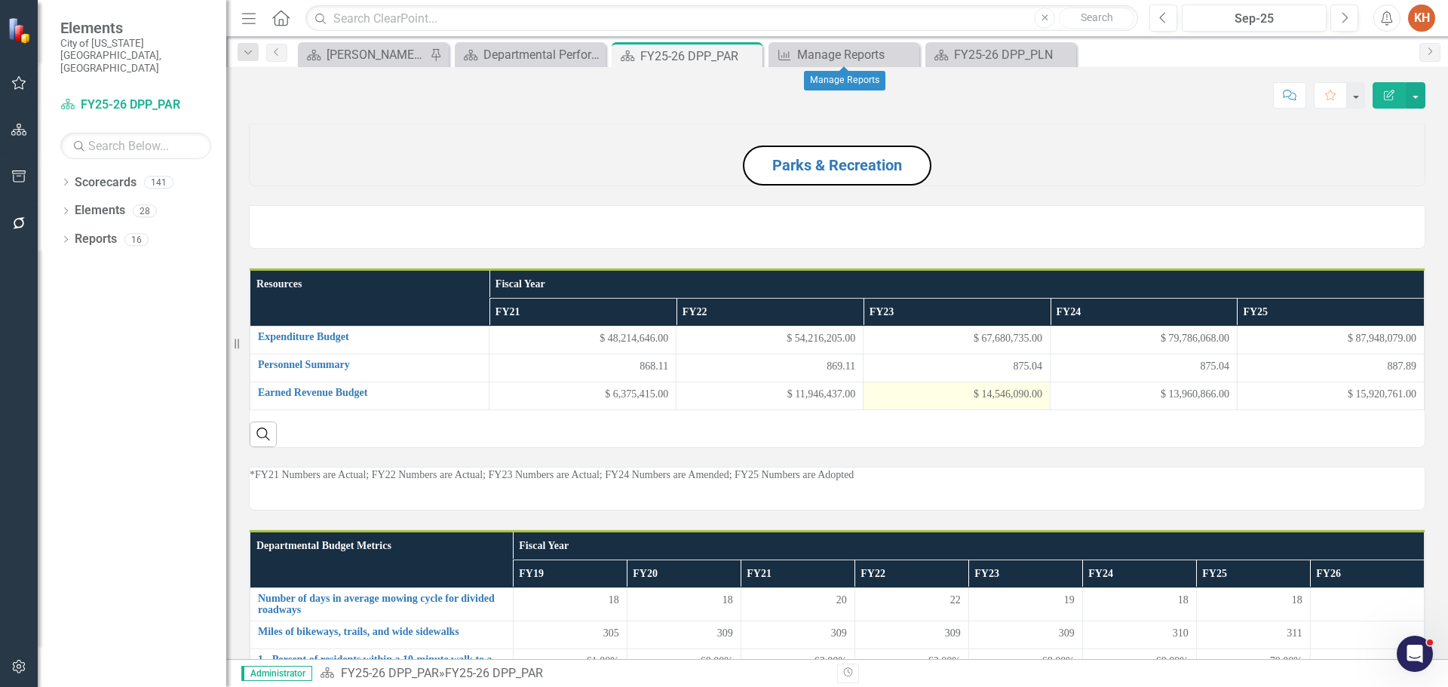
scroll to position [302, 0]
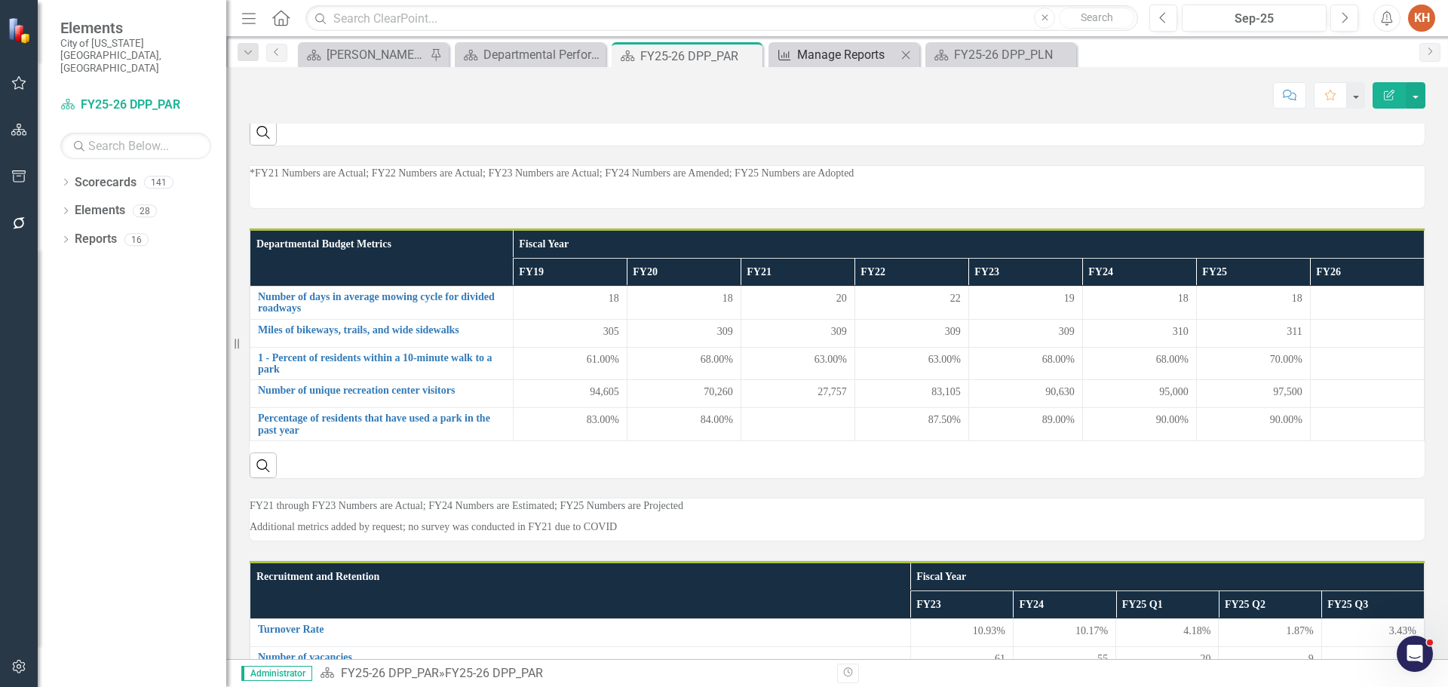
click at [834, 54] on div "Manage Reports" at bounding box center [847, 54] width 100 height 19
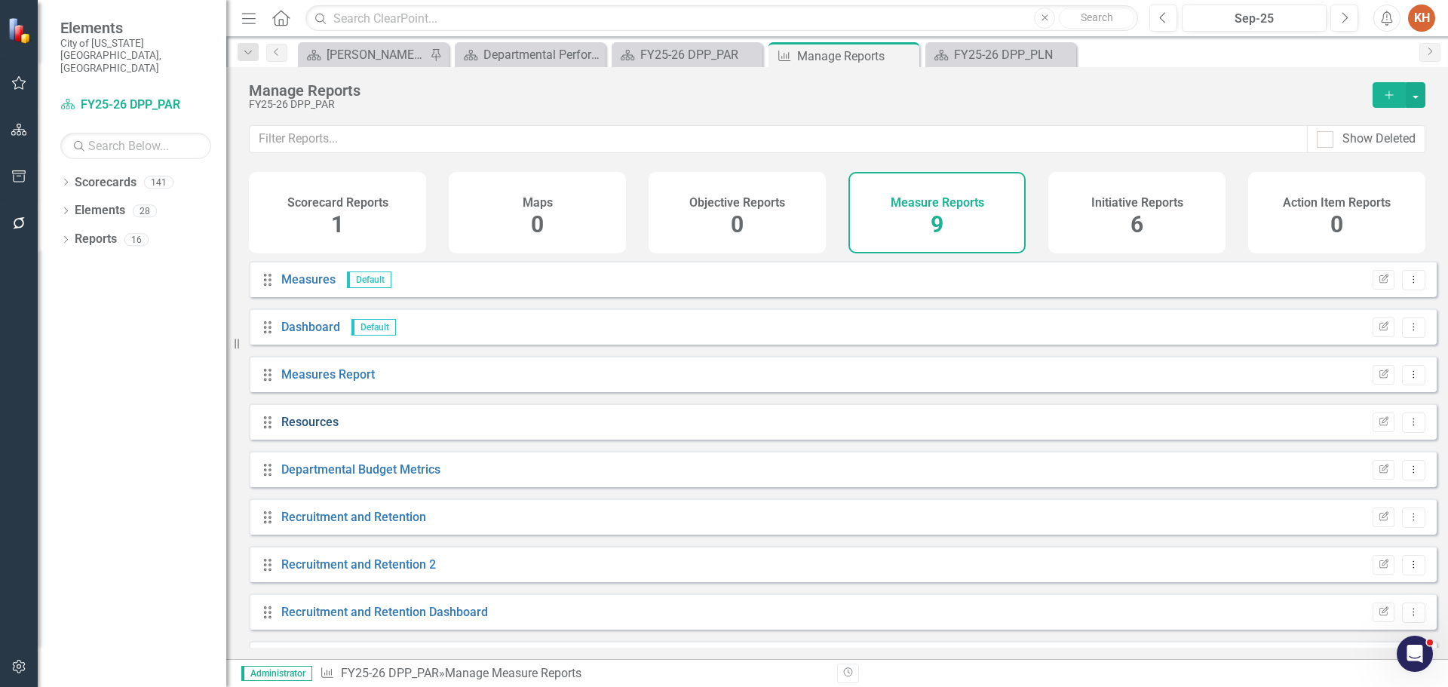
click at [324, 429] on link "Resources" at bounding box center [309, 422] width 57 height 14
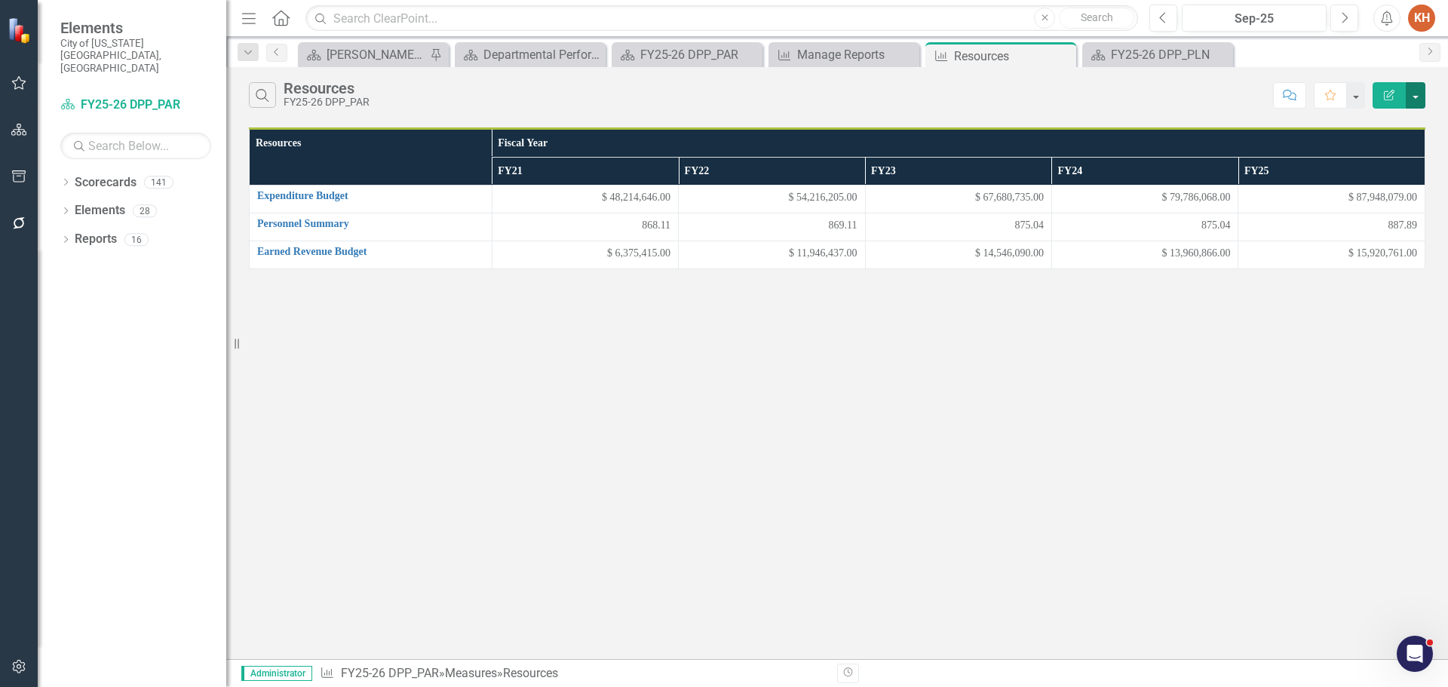
click at [1419, 103] on button "button" at bounding box center [1415, 95] width 20 height 26
click at [1398, 126] on link "Edit Report Edit Report" at bounding box center [1364, 123] width 119 height 28
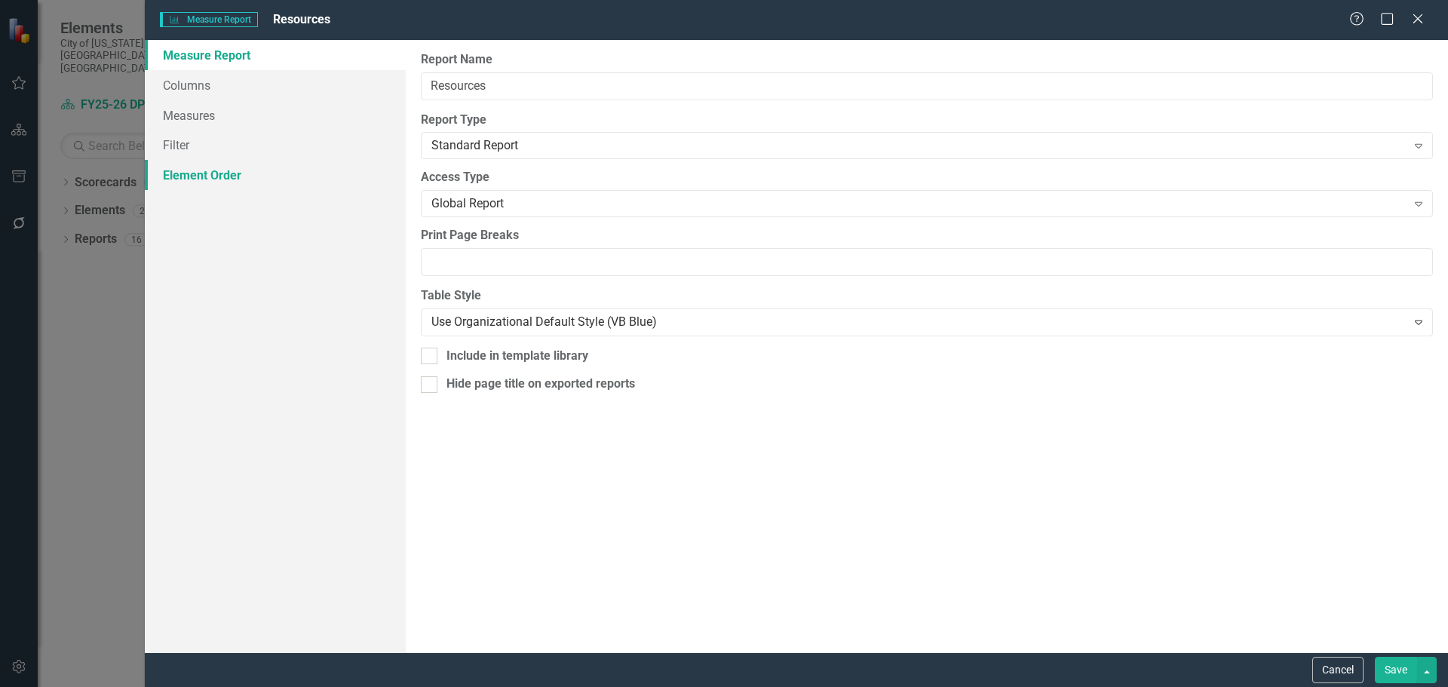
click at [210, 173] on link "Element Order" at bounding box center [275, 175] width 261 height 30
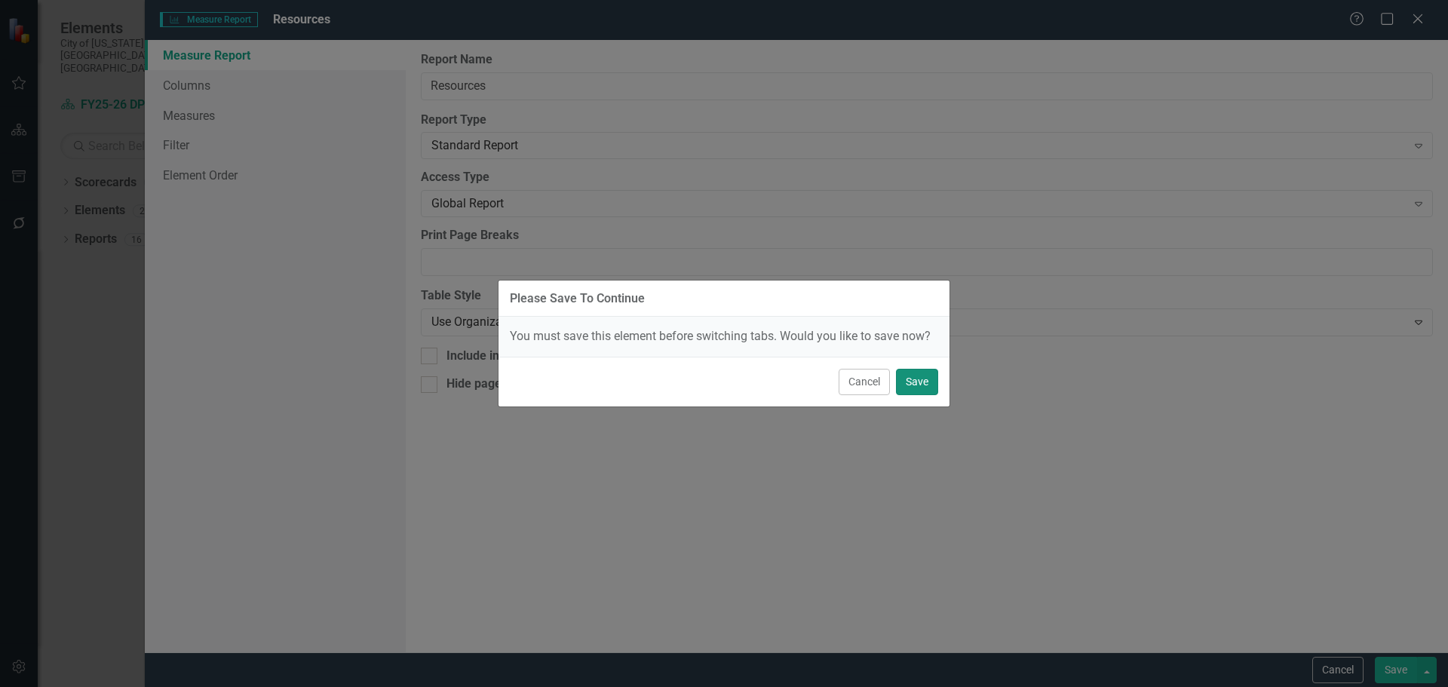
click at [922, 379] on button "Save" at bounding box center [917, 382] width 42 height 26
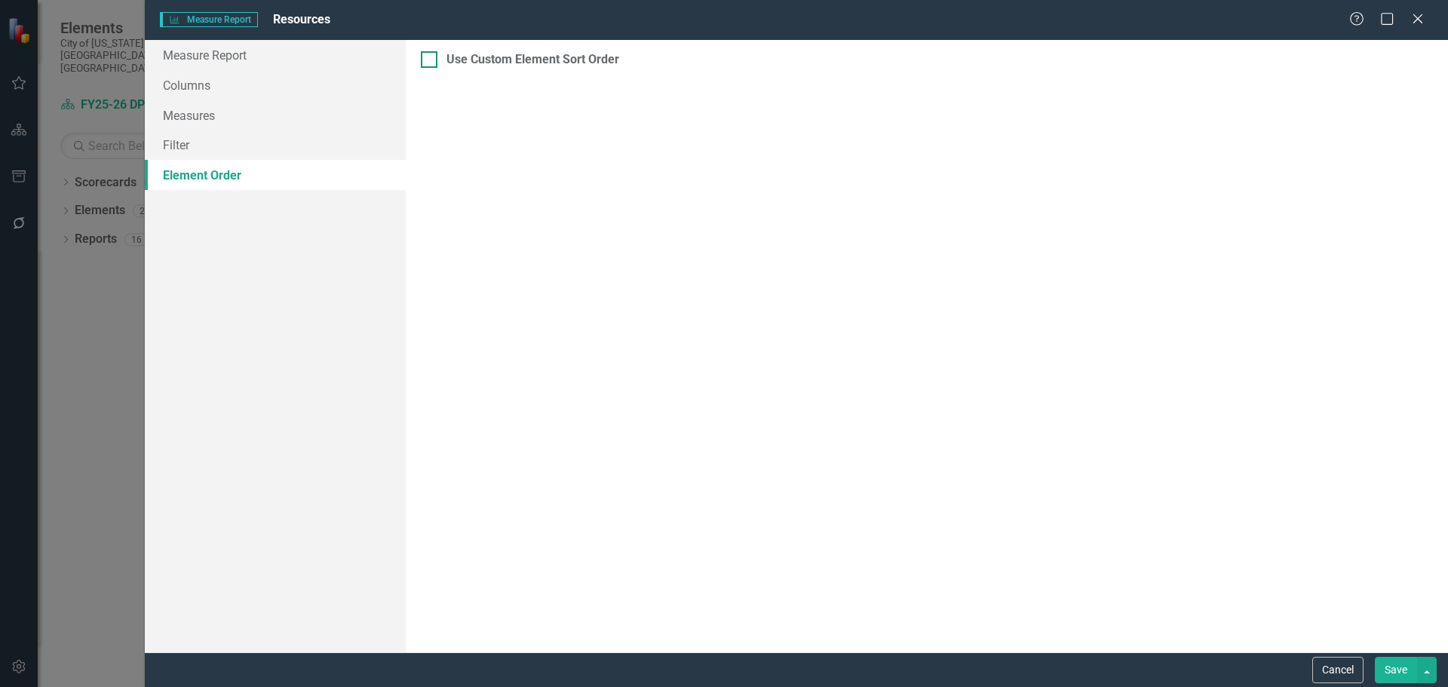
click at [422, 61] on input "Use Custom Element Sort Order" at bounding box center [426, 56] width 10 height 10
checkbox input "true"
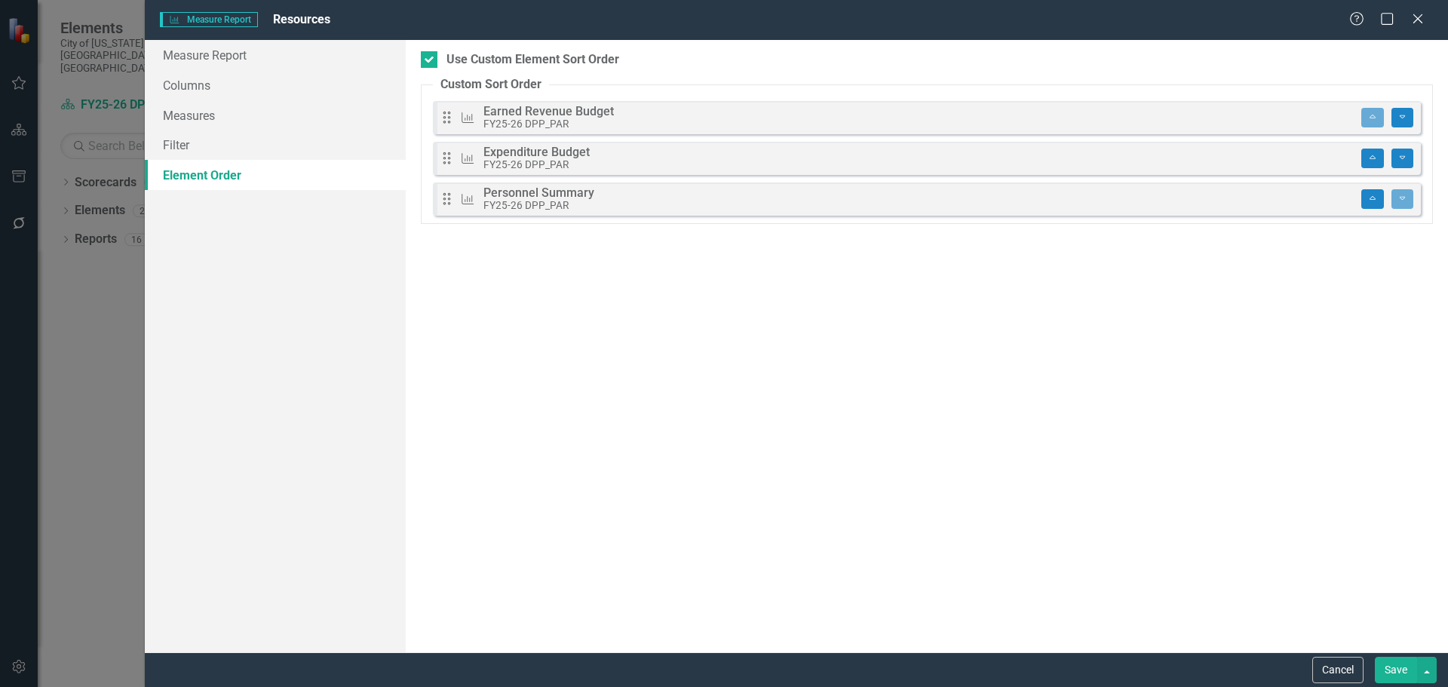
click at [1398, 671] on button "Save" at bounding box center [1396, 670] width 42 height 26
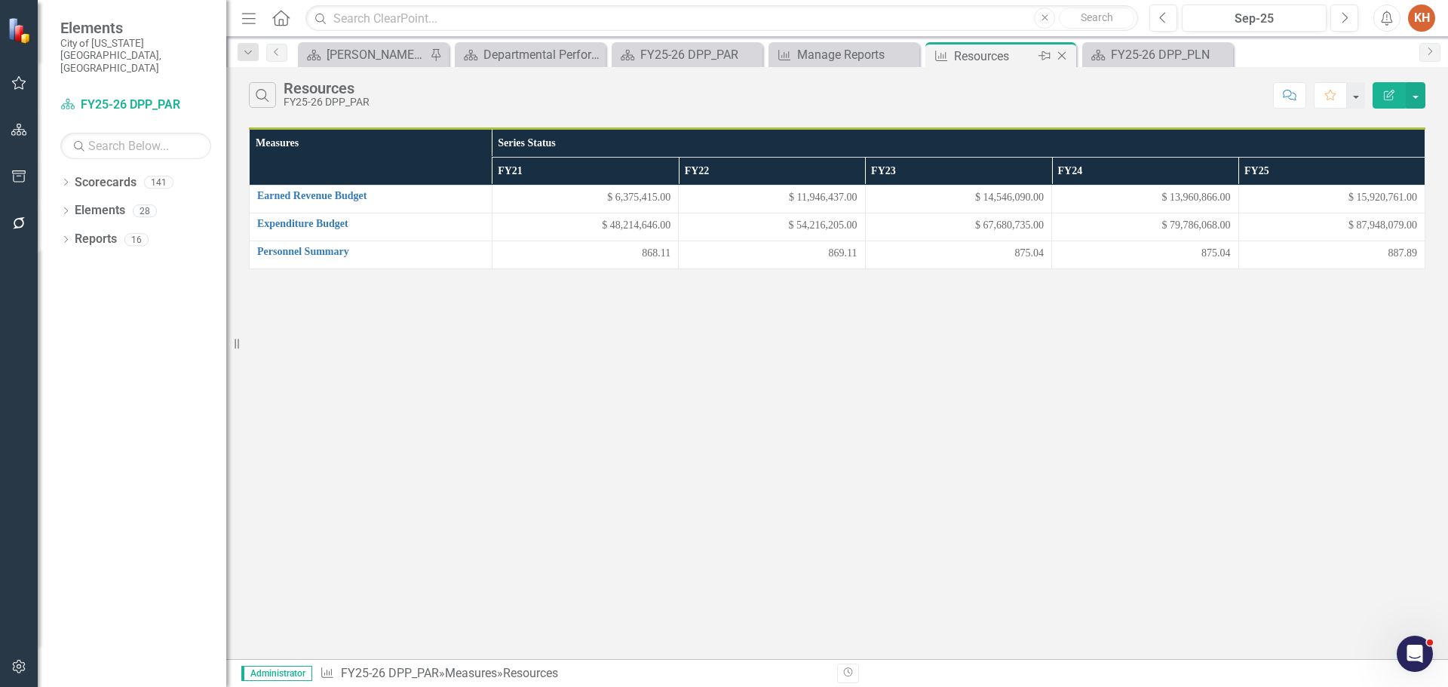
click at [1063, 59] on icon "Close" at bounding box center [1061, 56] width 15 height 12
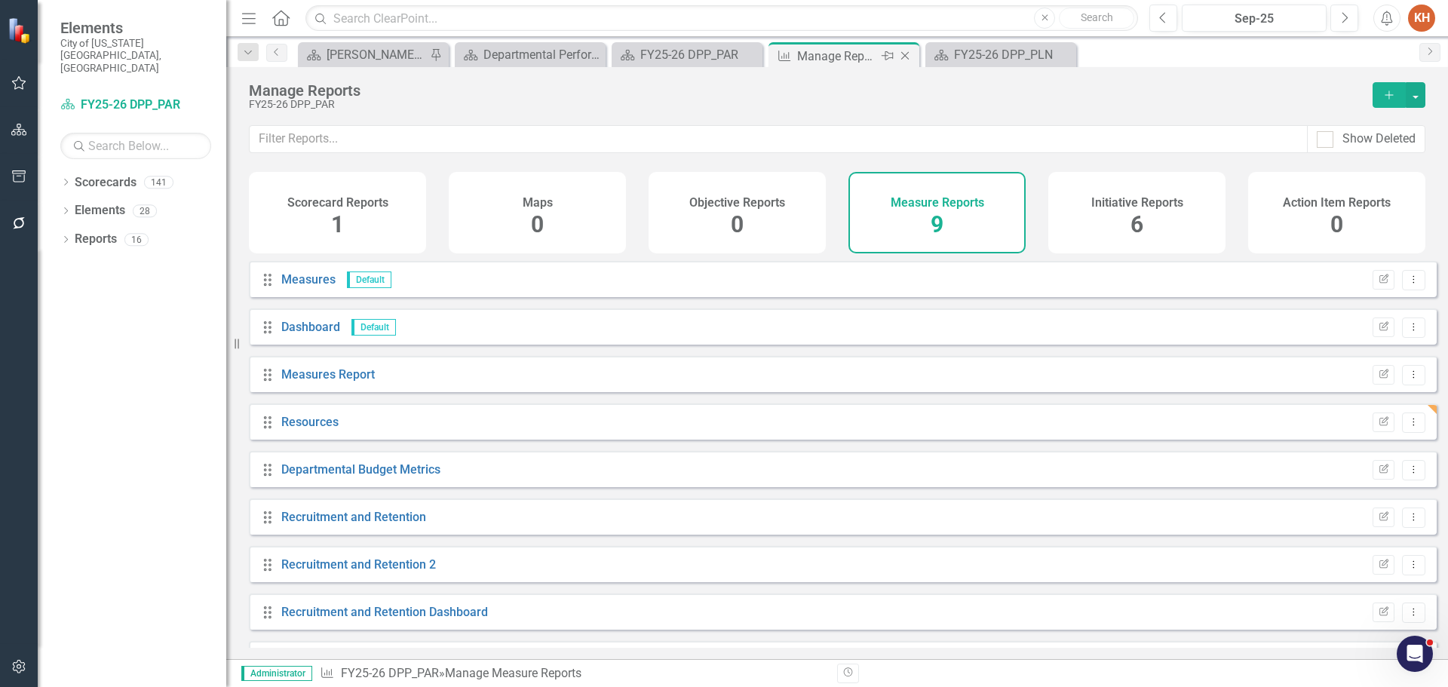
click at [905, 60] on icon "Close" at bounding box center [904, 56] width 15 height 12
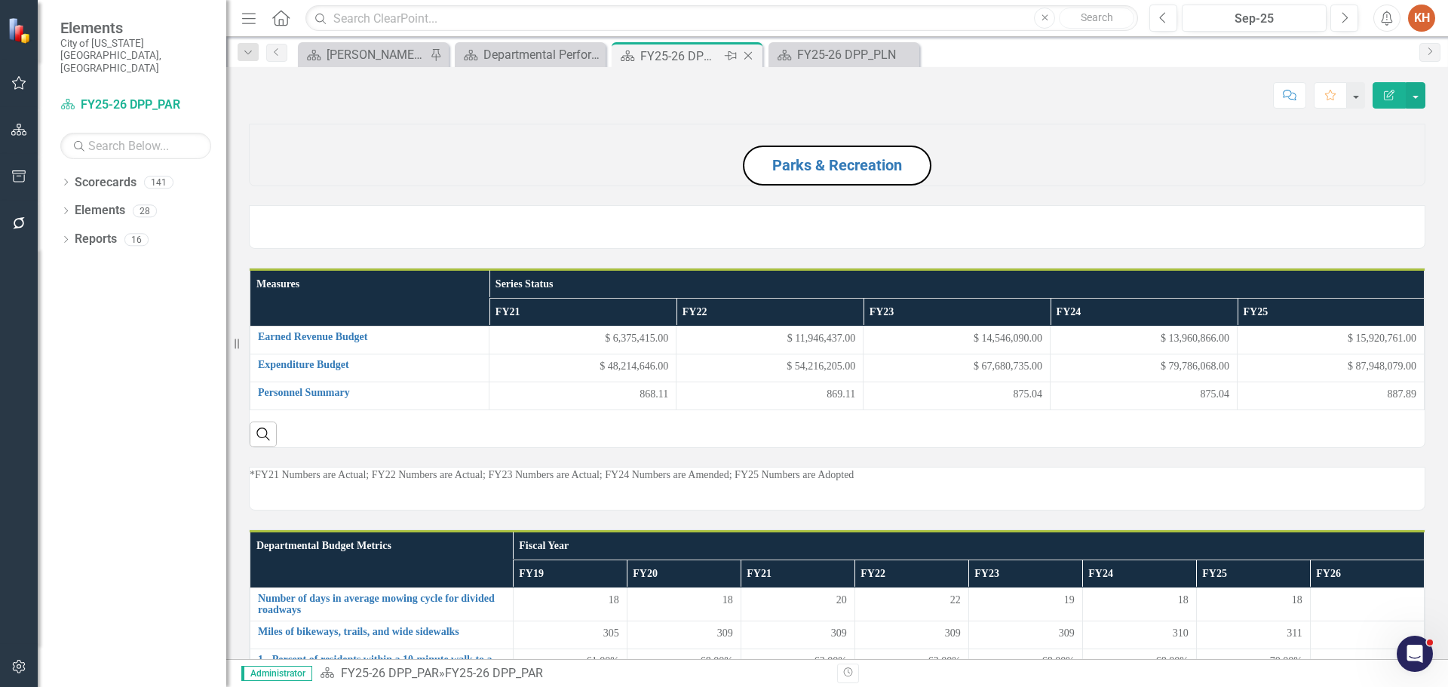
click at [684, 57] on div "FY25-26 DPP_PAR" at bounding box center [680, 56] width 81 height 19
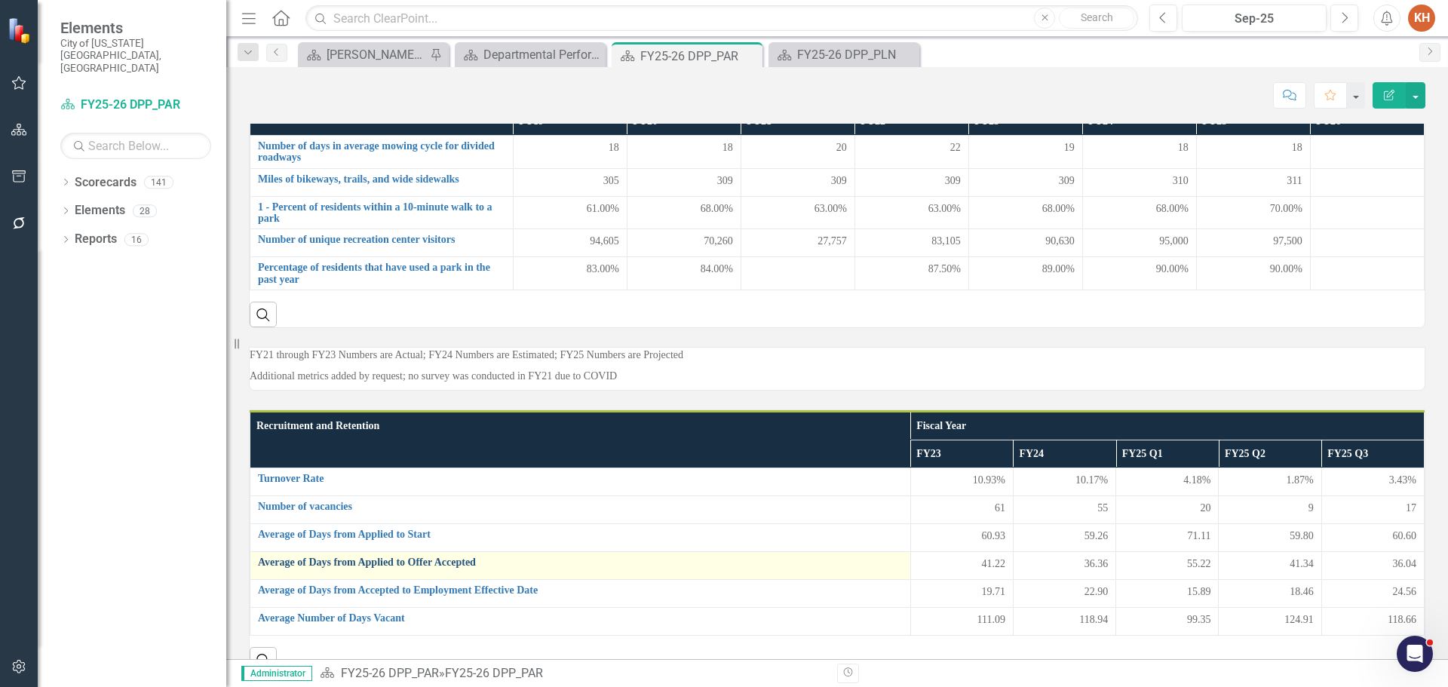
scroll to position [226, 0]
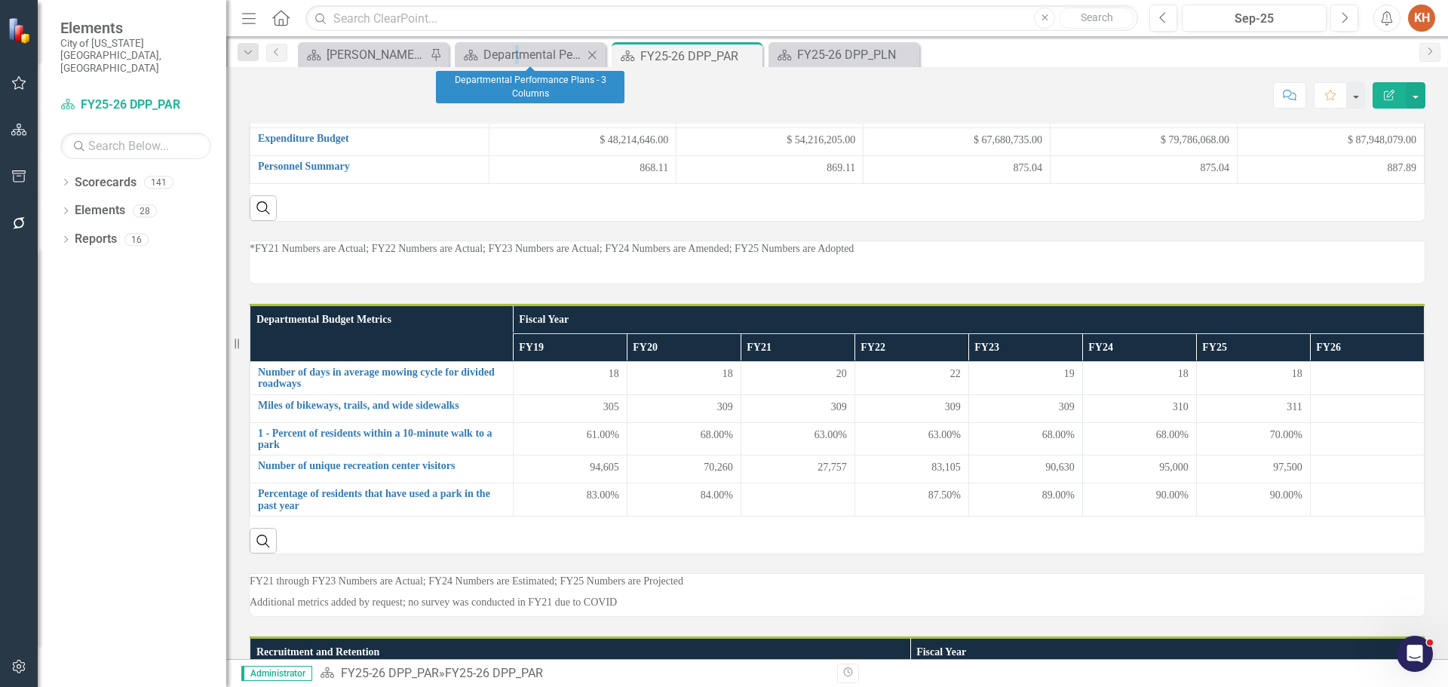
click at [518, 42] on div "Scorecard Departmental Performance Plans - 3 Columns Close" at bounding box center [530, 54] width 151 height 25
click at [521, 54] on div "Departmental Performance Plans - 3 Columns" at bounding box center [533, 54] width 100 height 19
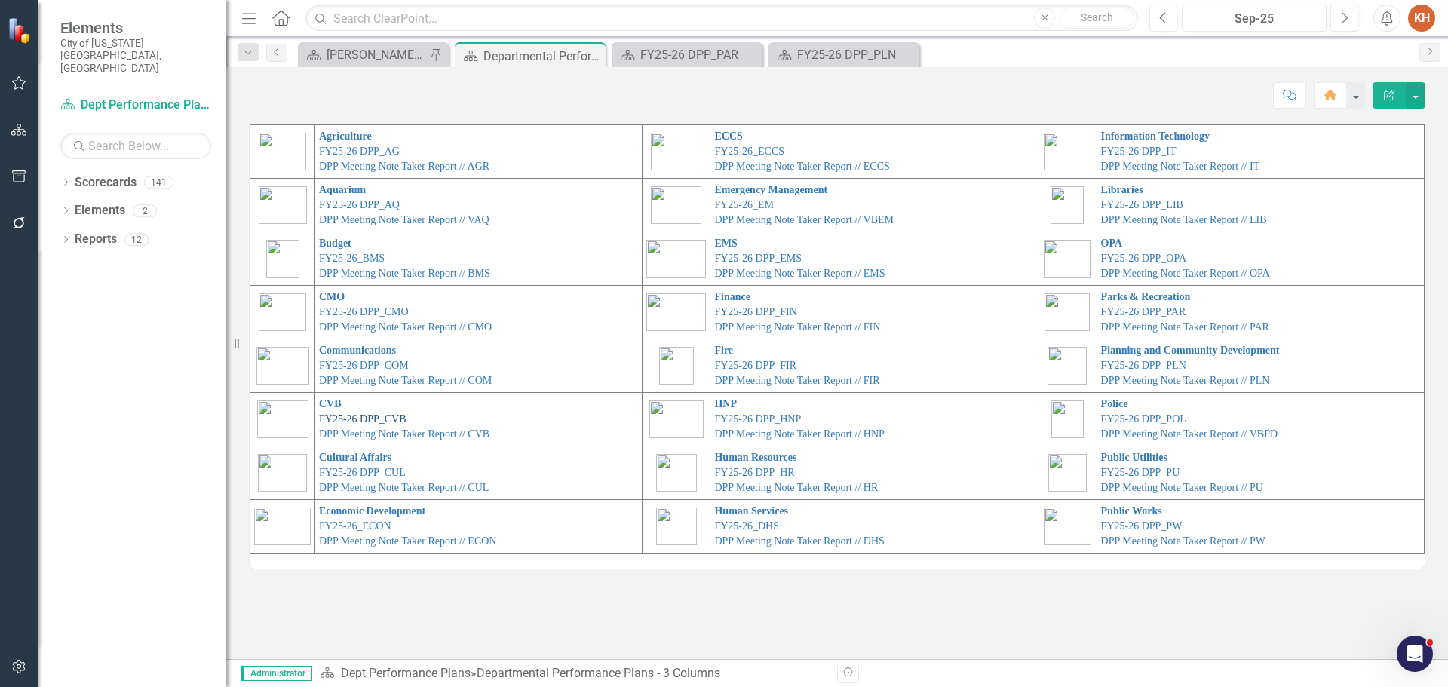
click at [344, 416] on link "FY25-26 DPP_CVB" at bounding box center [362, 418] width 87 height 11
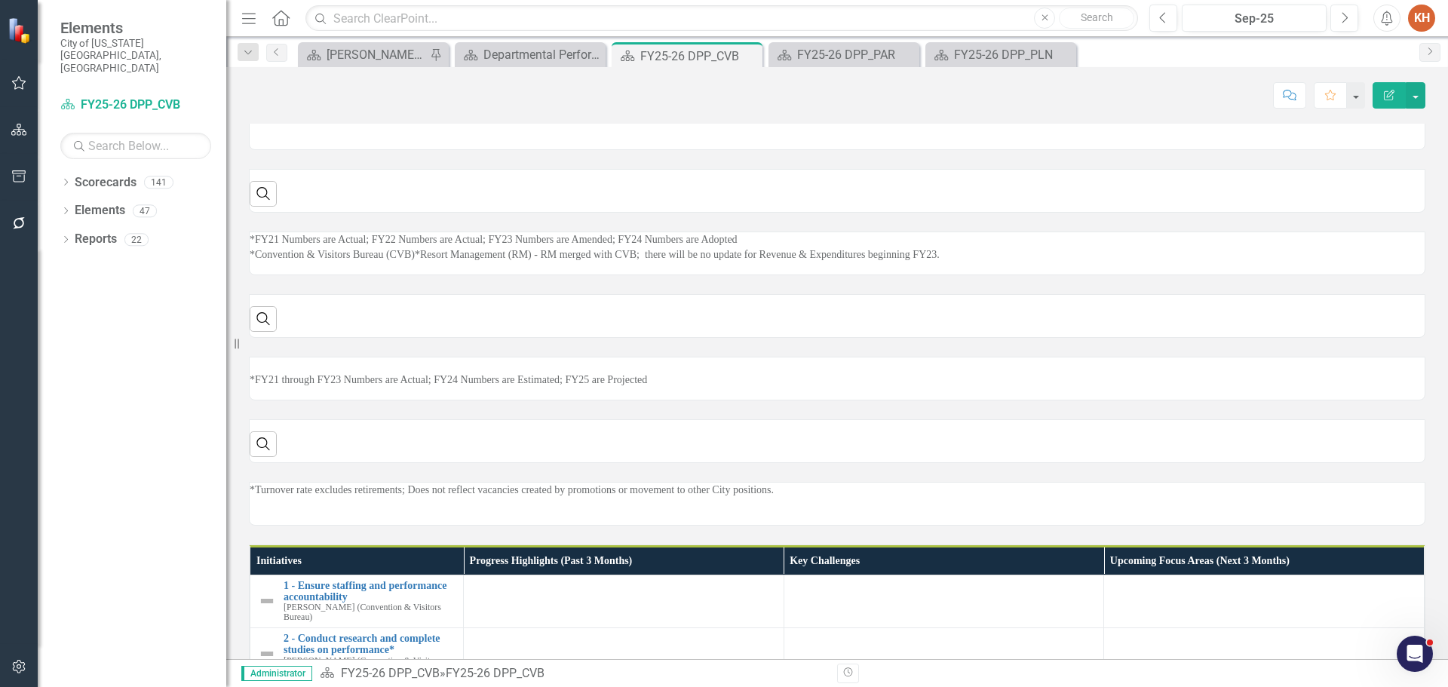
scroll to position [302, 0]
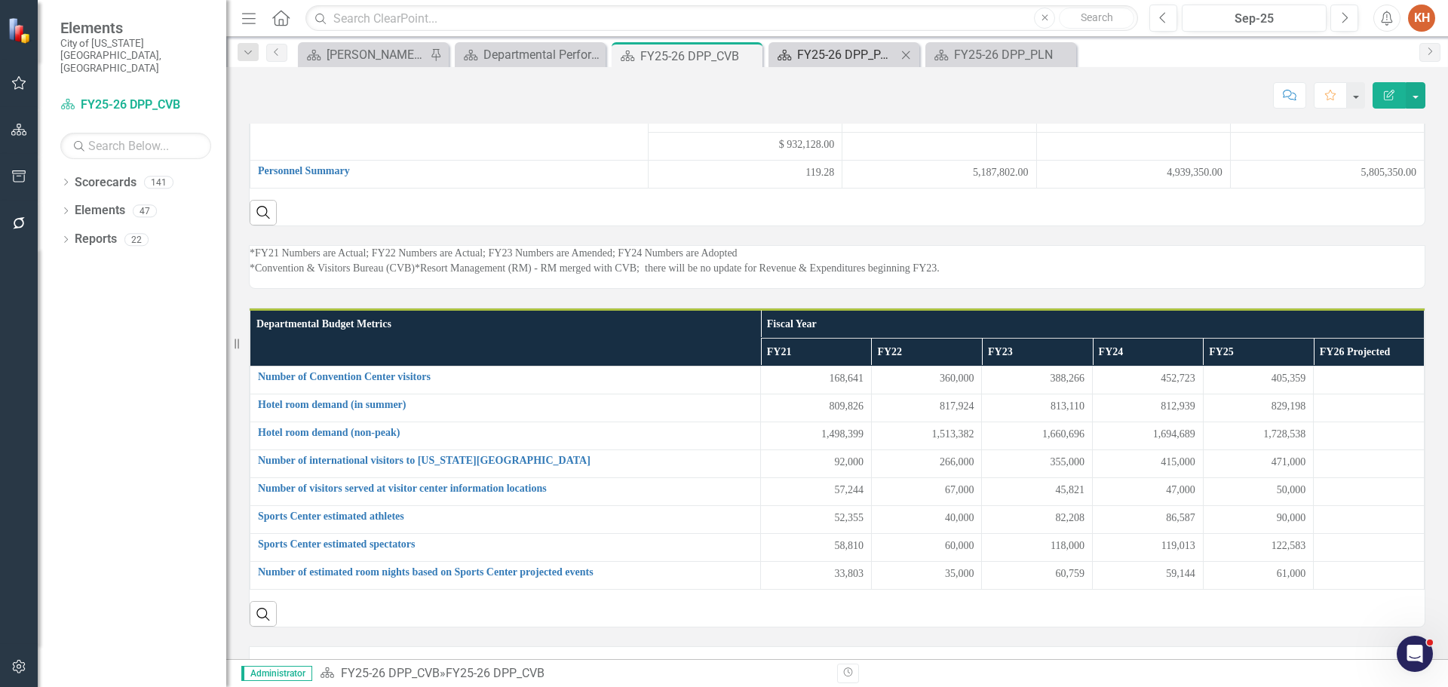
click at [860, 52] on div "FY25-26 DPP_PAR" at bounding box center [847, 54] width 100 height 19
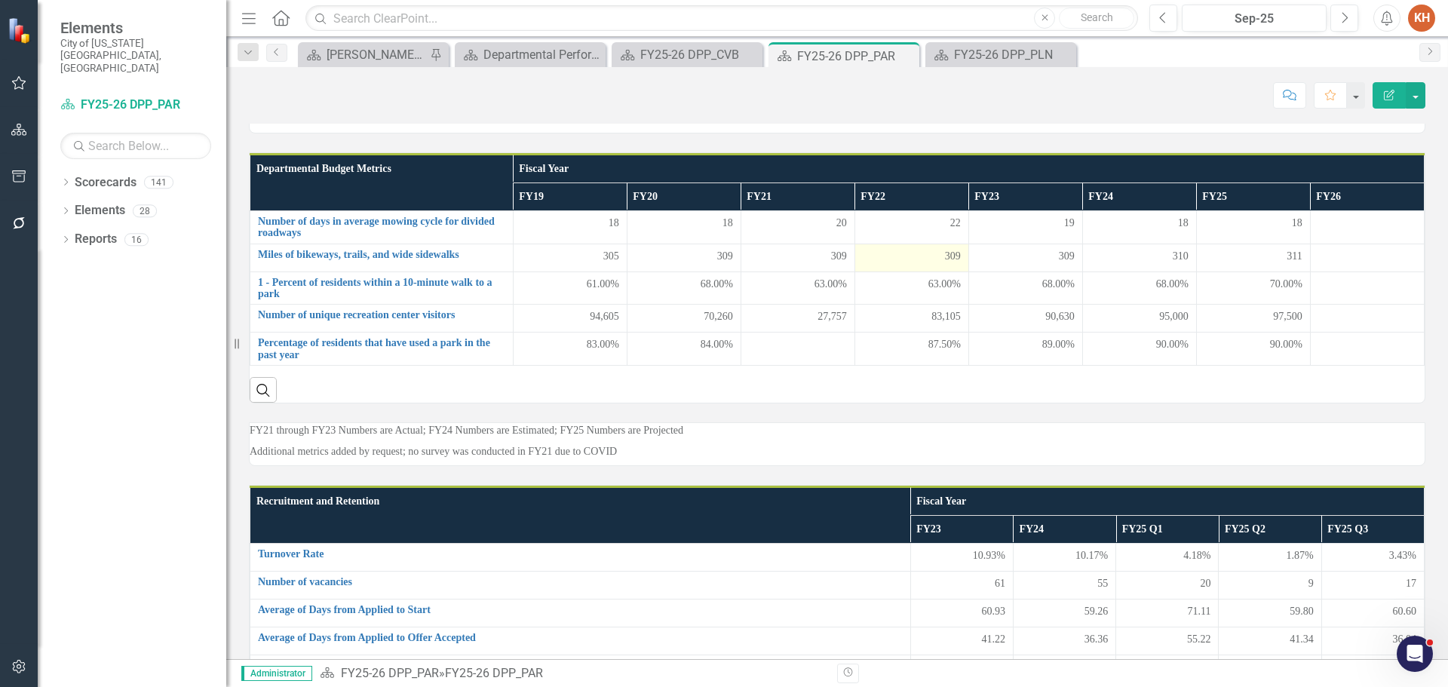
scroll to position [302, 0]
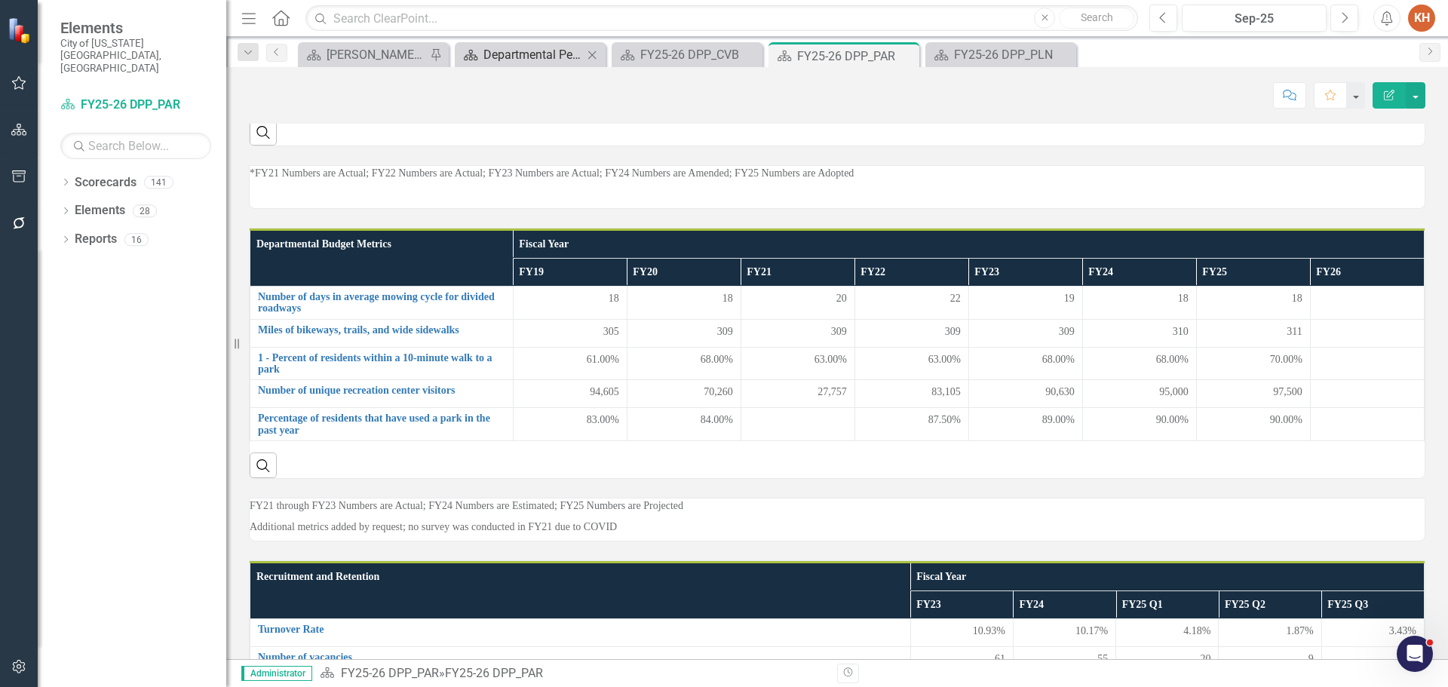
click at [530, 46] on div "Departmental Performance Plans - 3 Columns" at bounding box center [533, 54] width 100 height 19
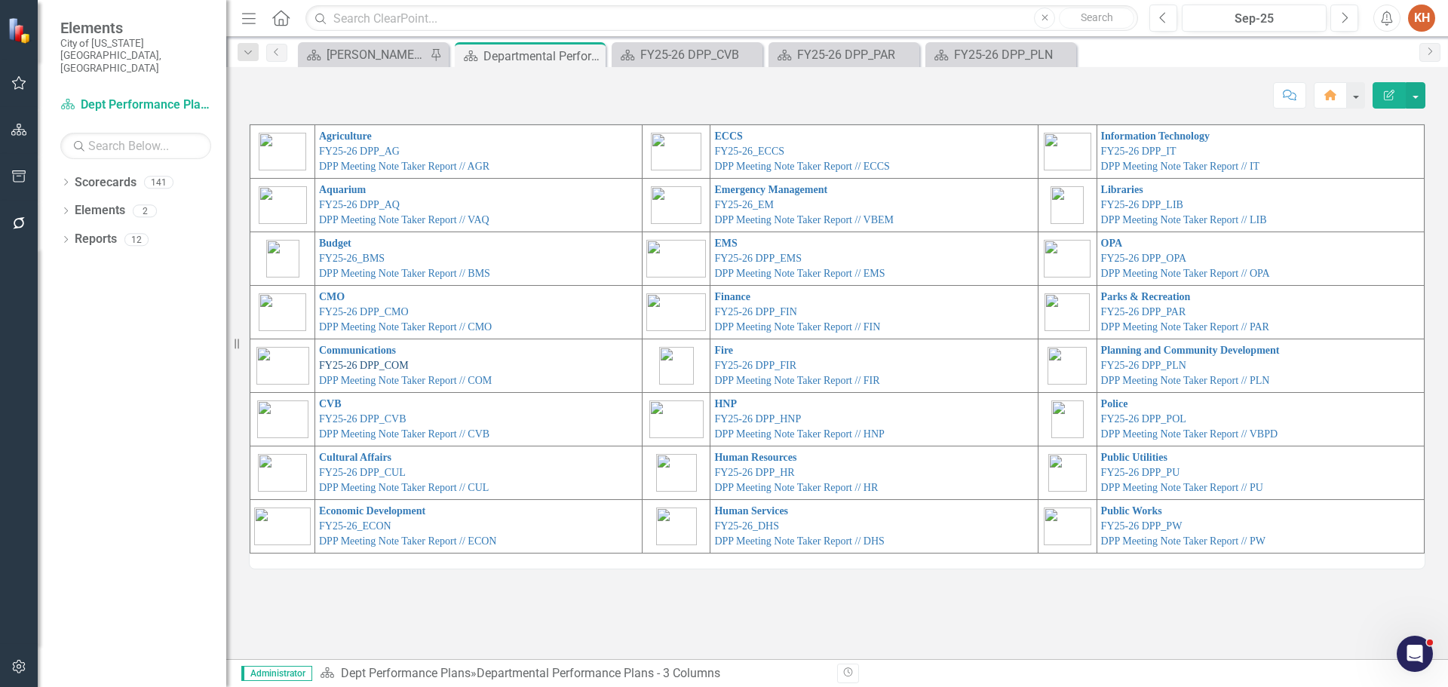
click at [372, 365] on link "FY25-26 DPP_COM" at bounding box center [364, 365] width 90 height 11
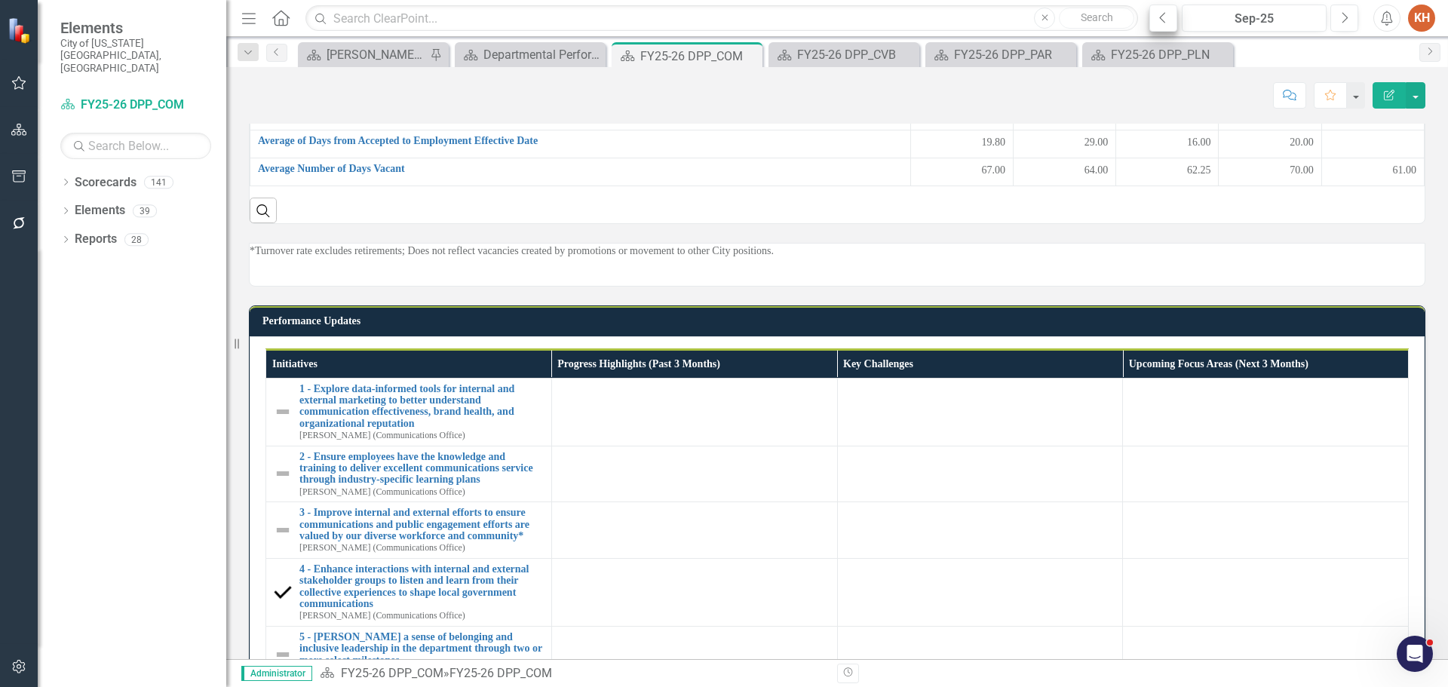
scroll to position [1417, 0]
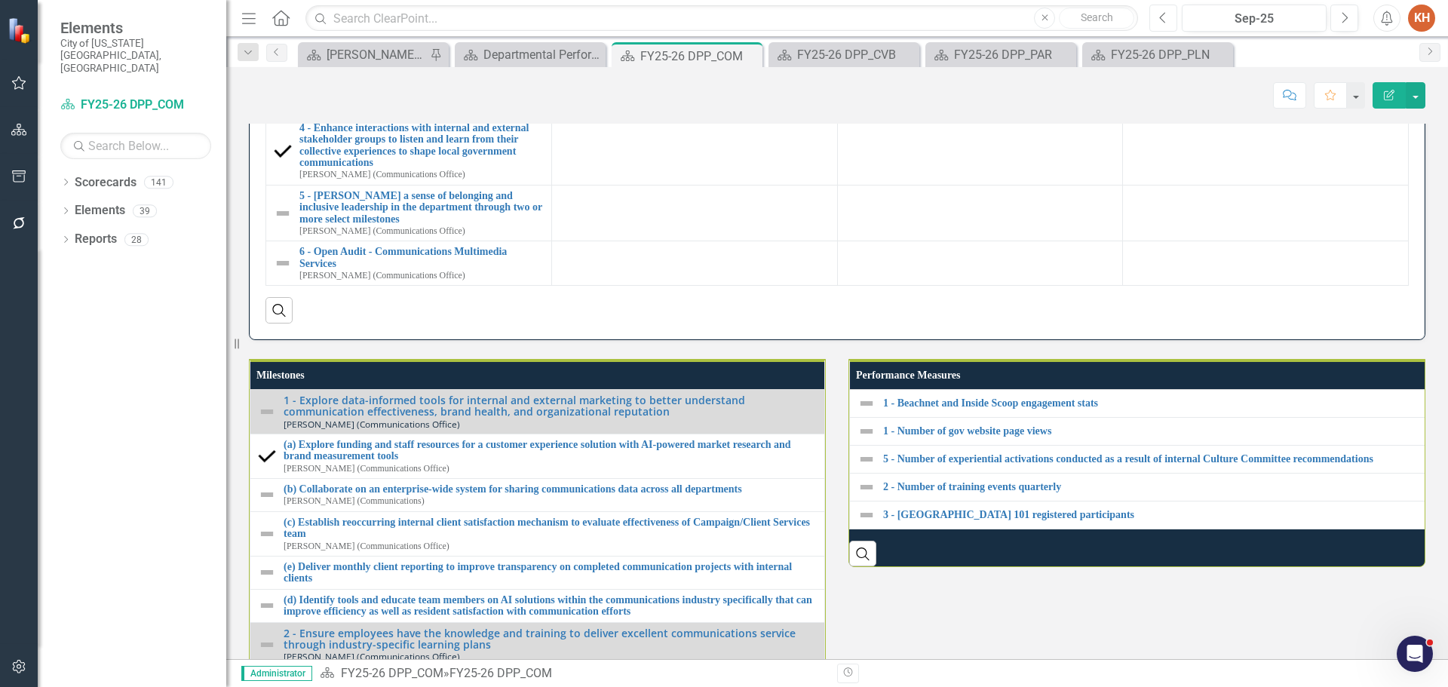
click at [1160, 17] on icon "button" at bounding box center [1163, 17] width 6 height 11
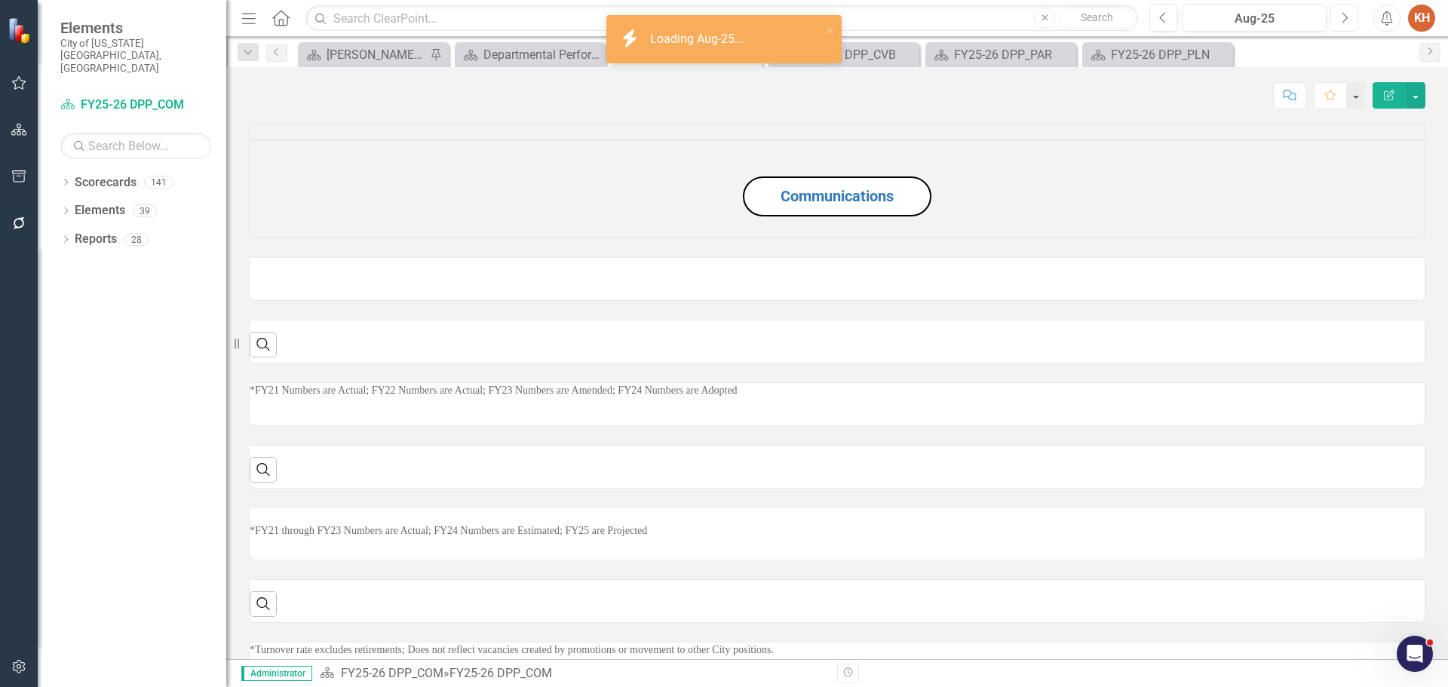
click at [1339, 18] on button "Next" at bounding box center [1344, 18] width 28 height 27
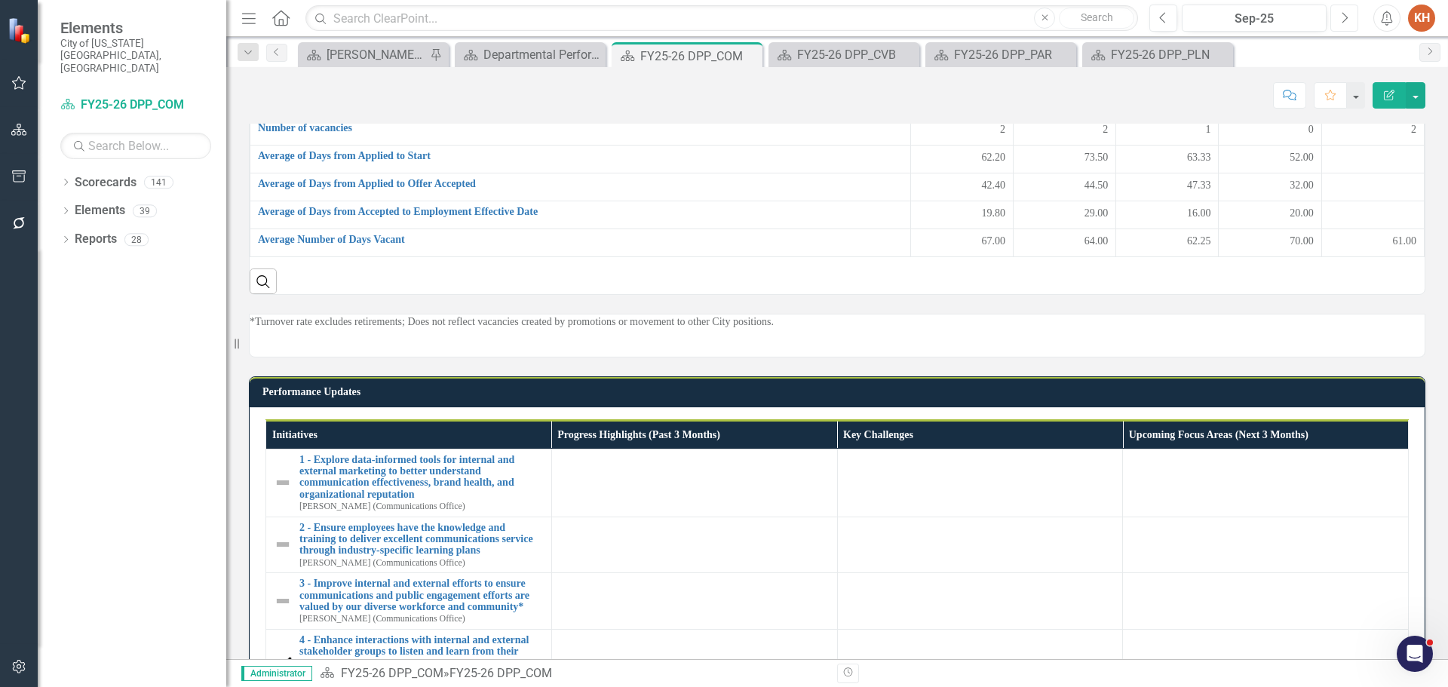
scroll to position [754, 0]
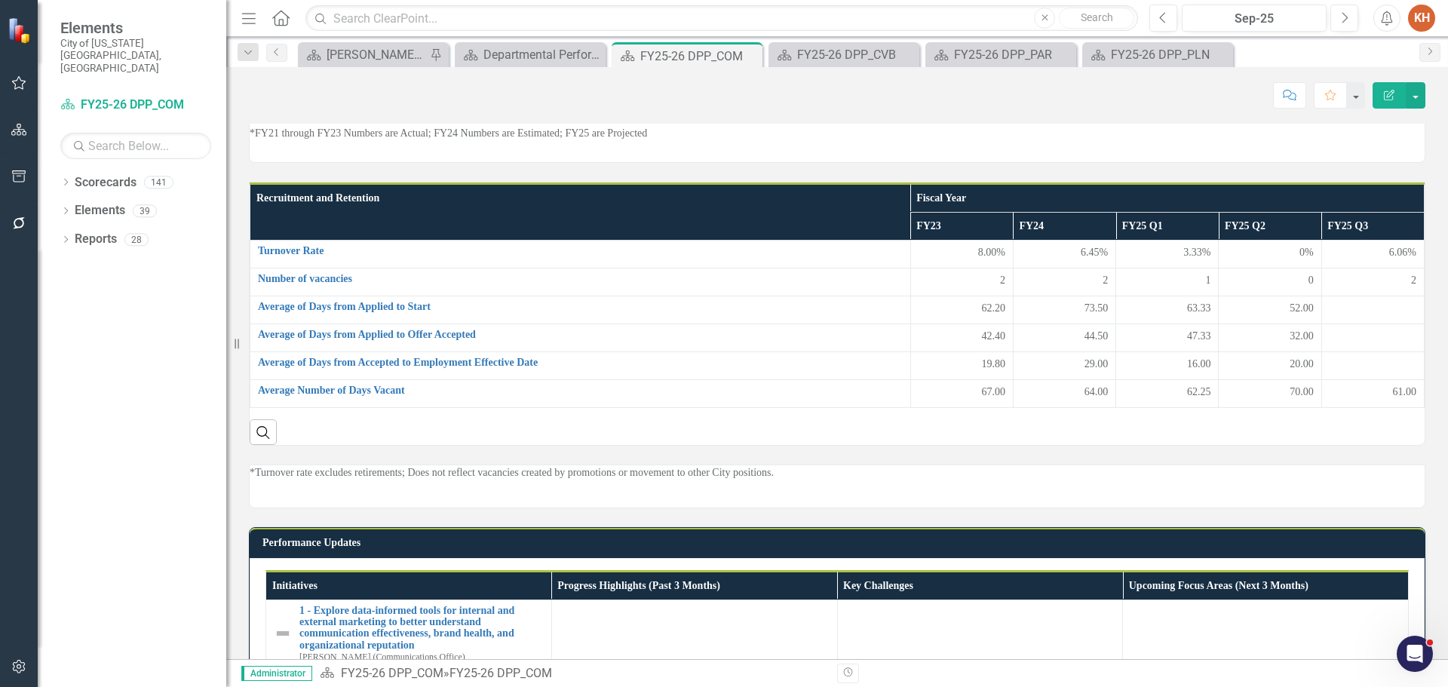
click at [407, 69] on div "Score: N/A Sep-25 Completed Comment Favorite Edit Report" at bounding box center [836, 89] width 1221 height 45
click at [402, 60] on div "[PERSON_NAME]'s Home" at bounding box center [376, 54] width 100 height 19
click at [517, 46] on div "Departmental Performance Plans - 3 Columns" at bounding box center [533, 54] width 100 height 19
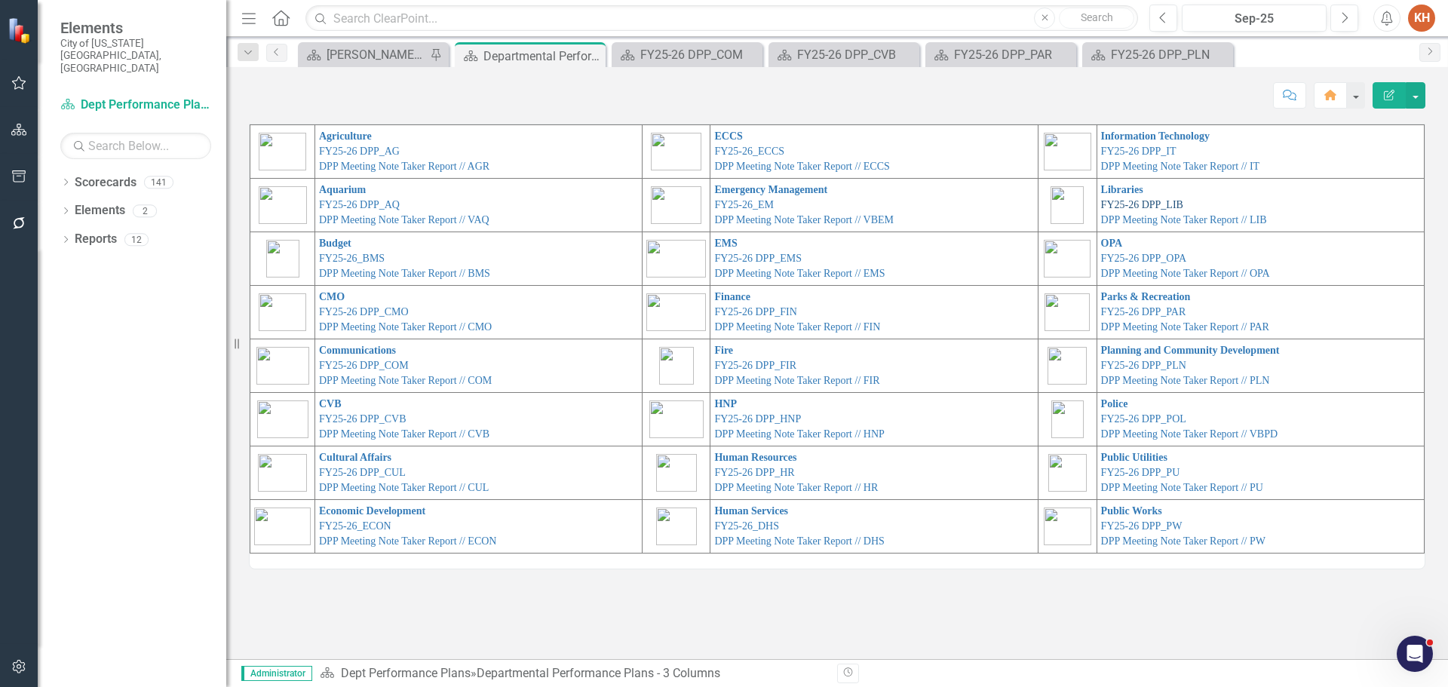
click at [1127, 202] on link "FY25-26 DPP_LIB" at bounding box center [1142, 204] width 82 height 11
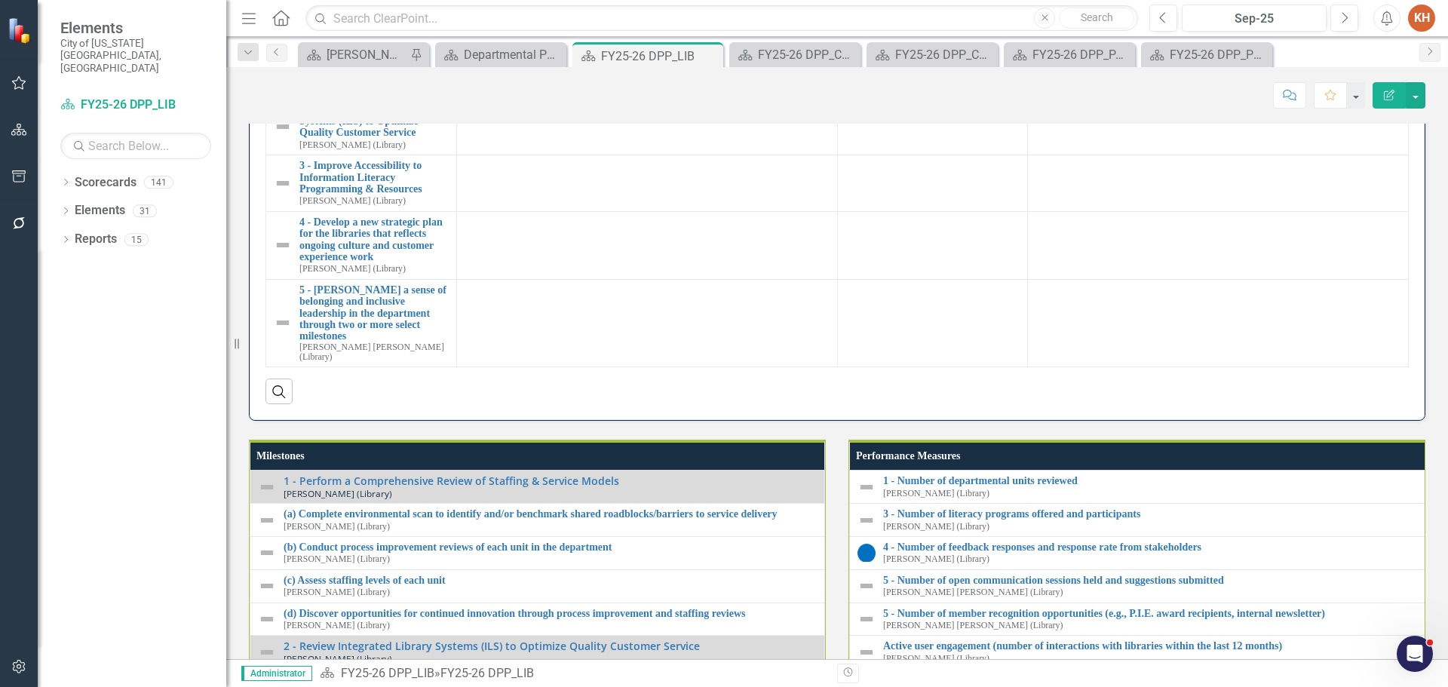
scroll to position [1759, 0]
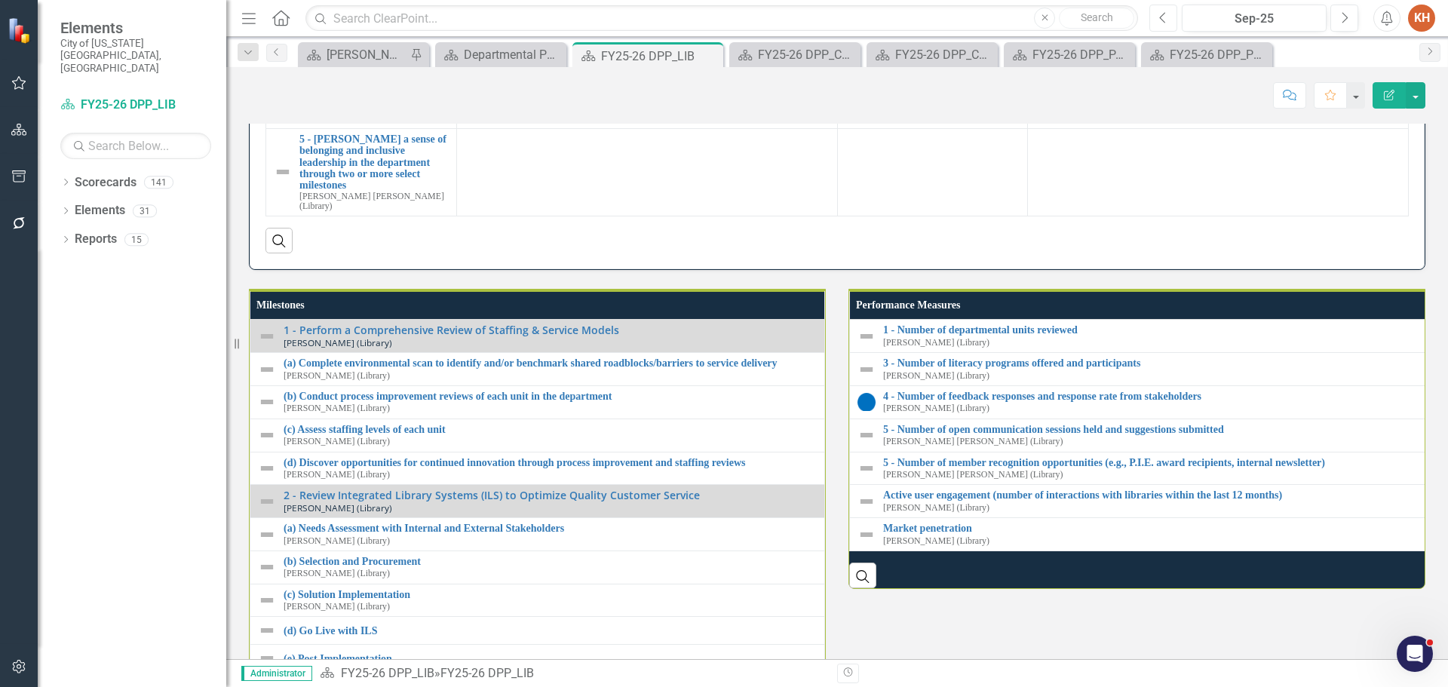
click at [1164, 13] on icon "button" at bounding box center [1163, 17] width 6 height 11
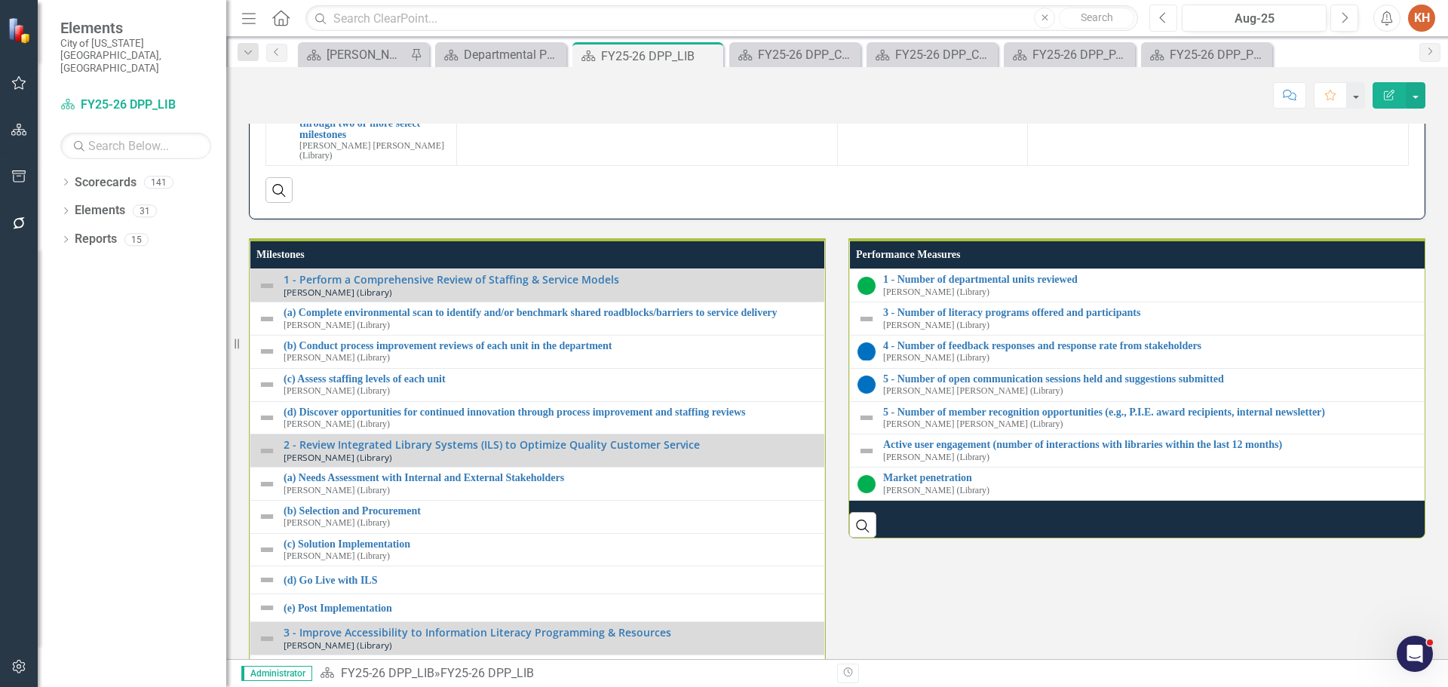
scroll to position [1357, 0]
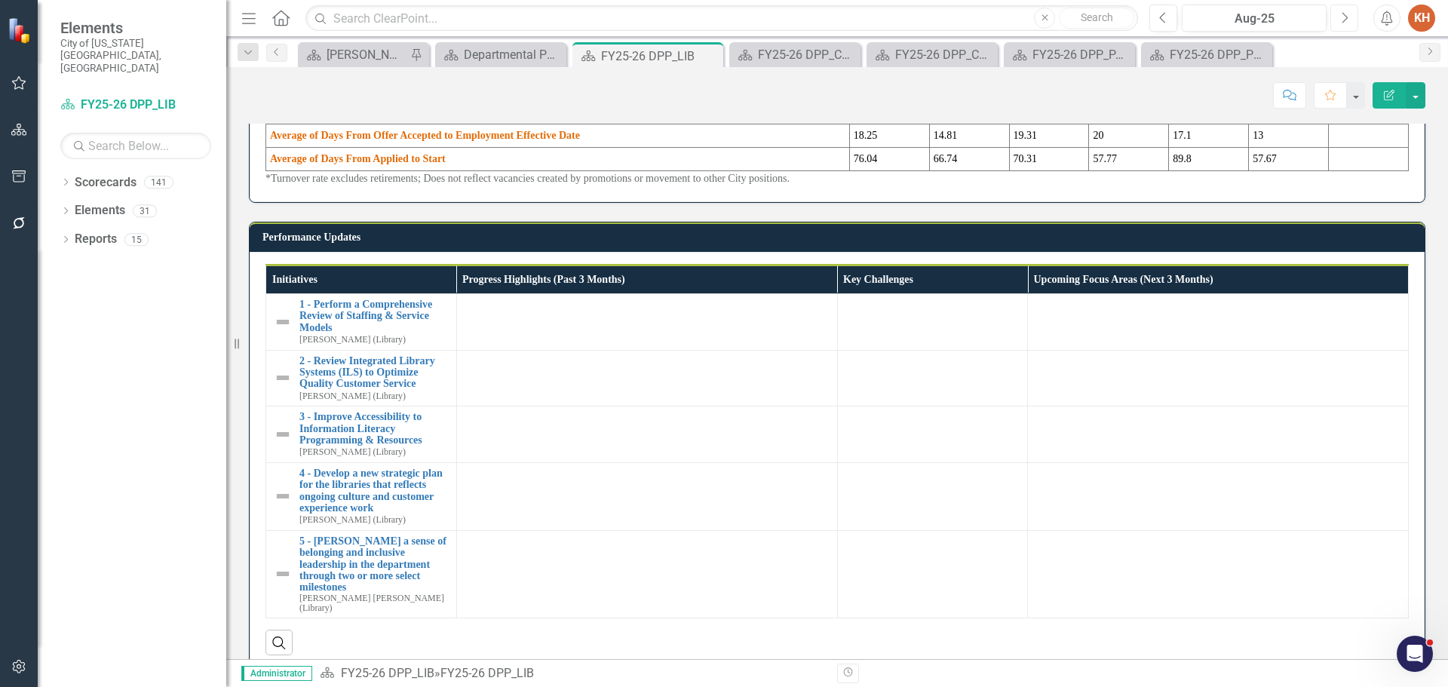
click at [1338, 16] on button "Next" at bounding box center [1344, 18] width 28 height 27
